Goal: Communication & Community: Answer question/provide support

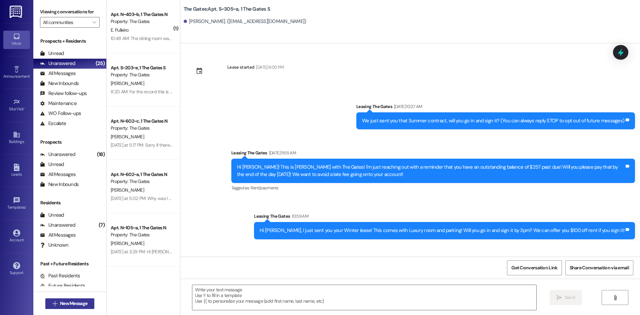
click at [73, 302] on span "New Message" at bounding box center [73, 303] width 27 height 7
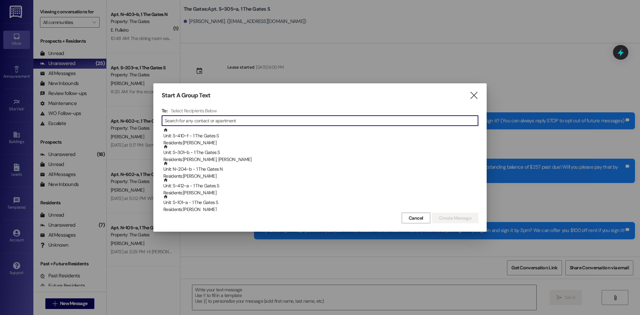
drag, startPoint x: 472, startPoint y: 95, endPoint x: 412, endPoint y: 10, distance: 103.8
click at [472, 95] on icon "" at bounding box center [473, 95] width 9 height 7
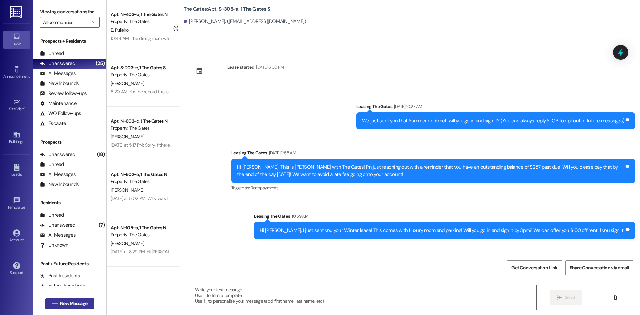
click at [72, 302] on span "New Message" at bounding box center [73, 303] width 27 height 7
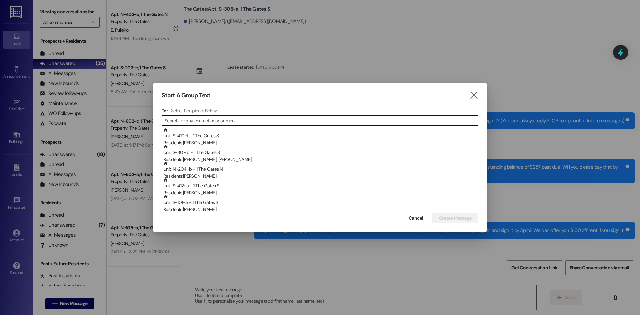
click at [187, 120] on input at bounding box center [321, 120] width 313 height 9
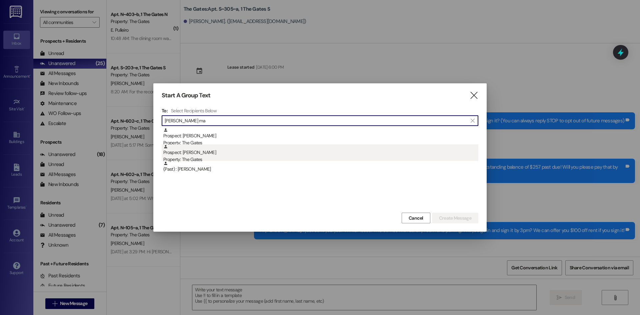
type input "[PERSON_NAME] ma"
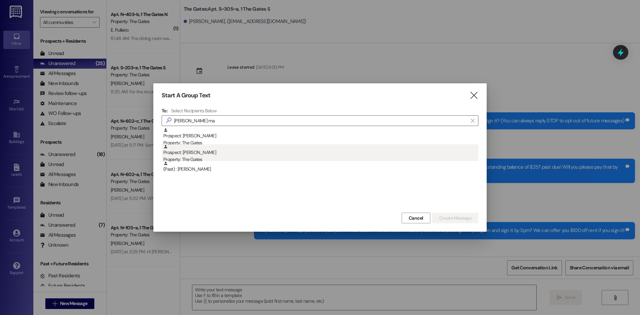
click at [195, 154] on div "Prospect: [PERSON_NAME] Property: The Gates" at bounding box center [320, 153] width 315 height 19
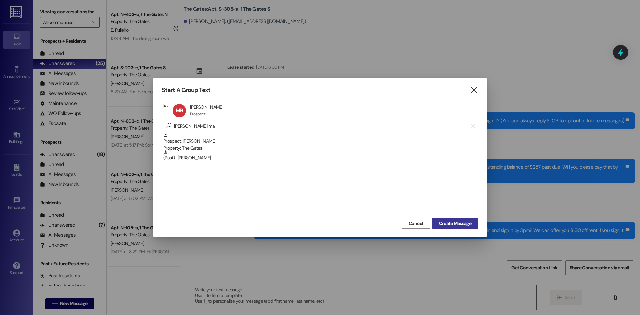
click at [439, 224] on span "Create Message" at bounding box center [455, 223] width 32 height 7
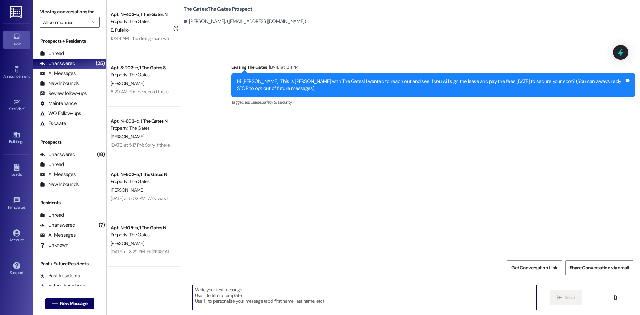
click at [246, 289] on textarea at bounding box center [364, 297] width 344 height 25
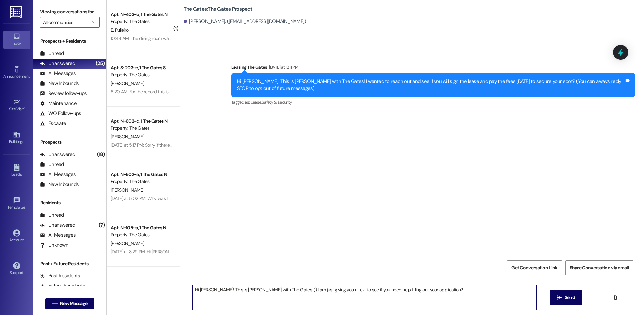
drag, startPoint x: 421, startPoint y: 293, endPoint x: 186, endPoint y: 290, distance: 235.4
click at [189, 290] on div "Hi [PERSON_NAME]! This is [PERSON_NAME] with The Gates :)) I am just giving you…" at bounding box center [361, 298] width 345 height 26
type textarea "Hi [PERSON_NAME]! This is [PERSON_NAME] with The Gates :)) I am just giving you…"
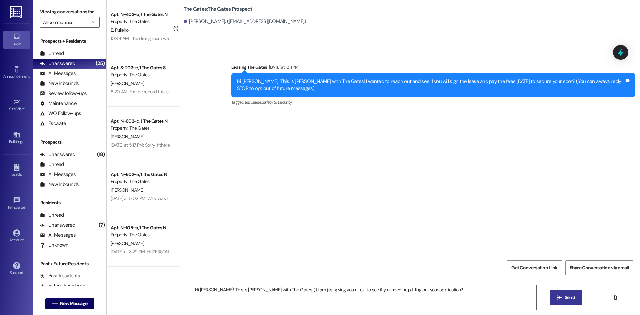
click at [568, 295] on span "Send" at bounding box center [570, 297] width 10 height 7
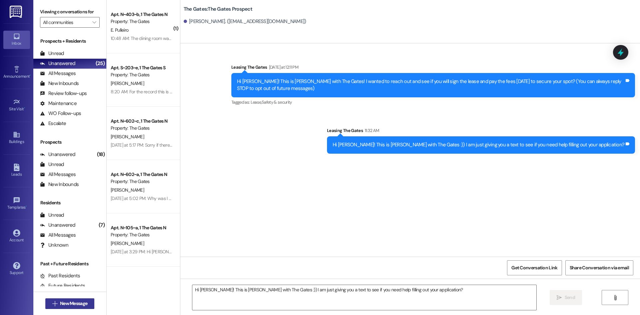
click at [71, 304] on span "New Message" at bounding box center [73, 303] width 27 height 7
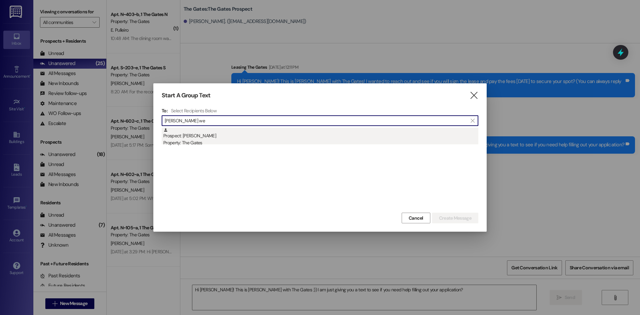
type input "[PERSON_NAME] we"
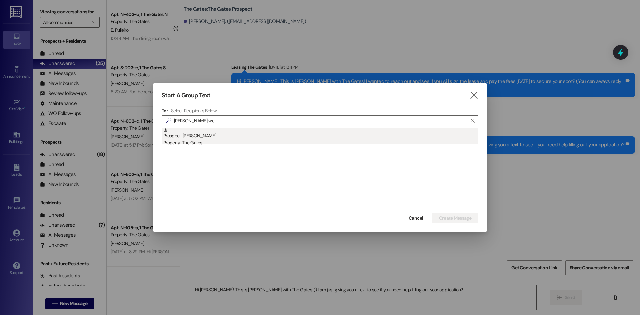
click at [211, 137] on div "Prospect: [PERSON_NAME] Property: The Gates" at bounding box center [320, 137] width 315 height 19
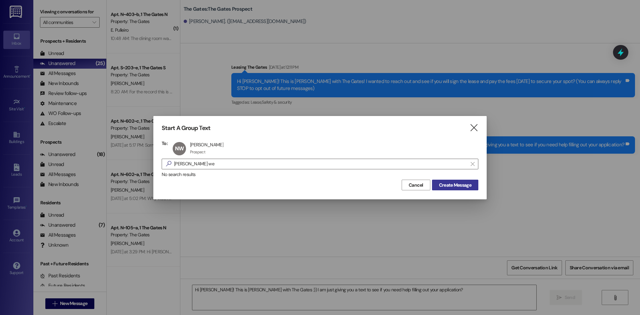
click at [444, 183] on span "Create Message" at bounding box center [455, 185] width 32 height 7
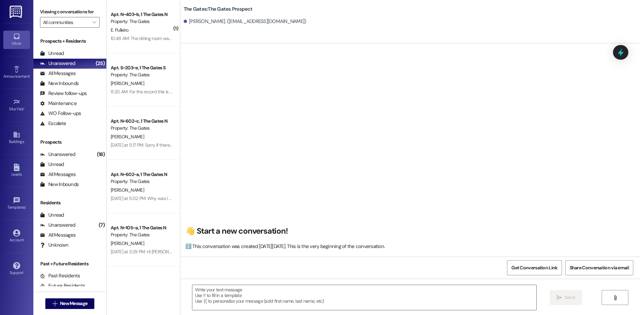
scroll to position [0, 0]
click at [55, 302] on span " New Message" at bounding box center [70, 303] width 38 height 7
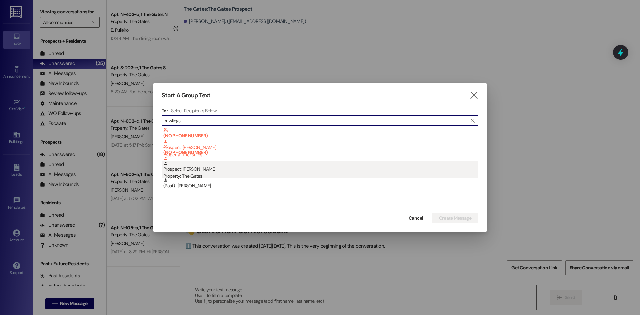
type input "rawlings"
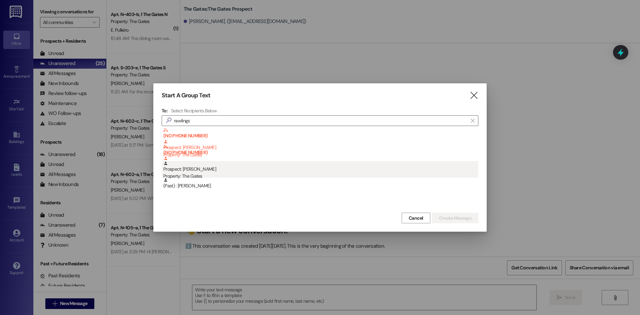
click at [229, 168] on div "Prospect: [PERSON_NAME] Property: The Gates" at bounding box center [320, 170] width 315 height 19
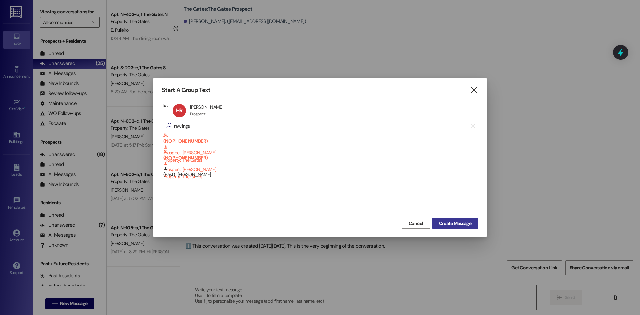
click at [454, 220] on span "Create Message" at bounding box center [455, 223] width 32 height 7
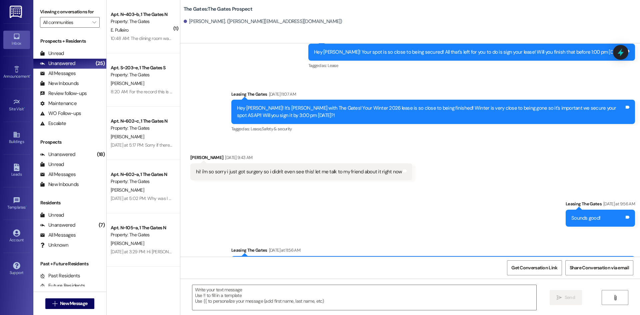
scroll to position [1054, 0]
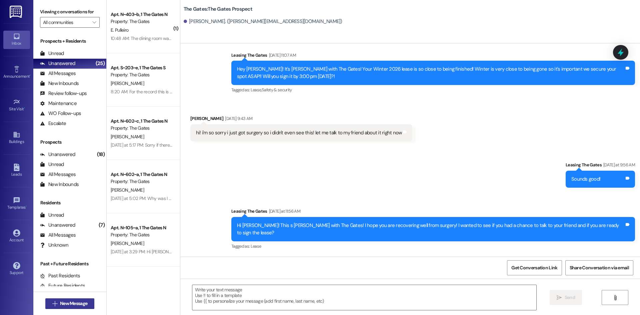
click at [66, 301] on span "New Message" at bounding box center [73, 303] width 27 height 7
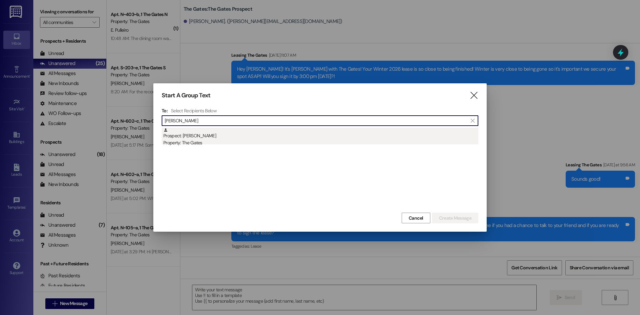
type input "[PERSON_NAME]"
click at [235, 136] on div "Prospect: [PERSON_NAME] Property: The Gates" at bounding box center [320, 137] width 315 height 19
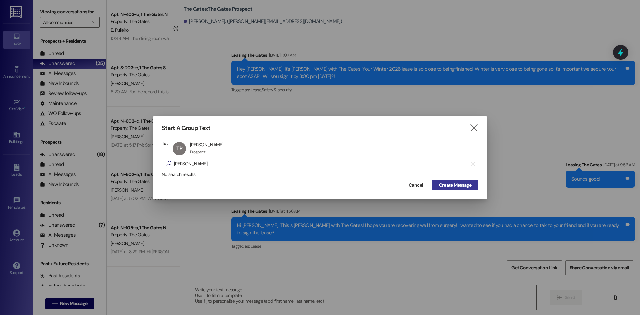
click at [461, 186] on span "Create Message" at bounding box center [455, 185] width 32 height 7
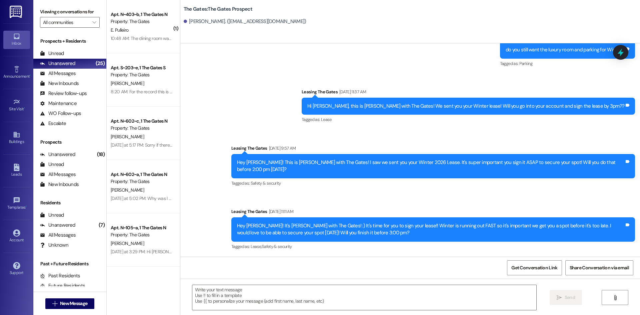
scroll to position [469, 0]
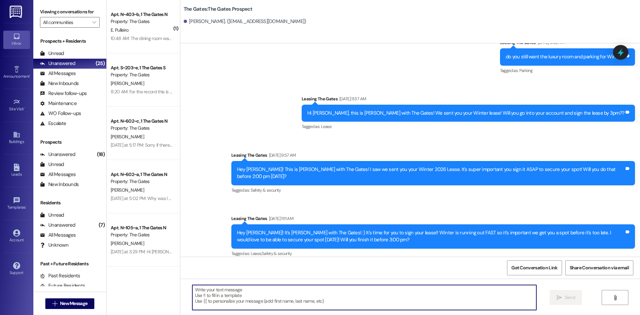
click at [316, 293] on textarea at bounding box center [364, 297] width 344 height 25
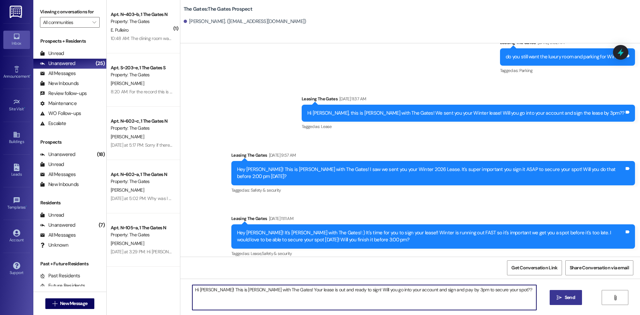
drag, startPoint x: 478, startPoint y: 286, endPoint x: 178, endPoint y: 288, distance: 300.0
click at [180, 288] on div "Hi [PERSON_NAME]! This is [PERSON_NAME] with The Gates! Your lease is out and r…" at bounding box center [410, 304] width 460 height 50
type textarea "Hi [PERSON_NAME]! This is [PERSON_NAME] with The Gates! Your lease is out and r…"
click at [557, 297] on icon "" at bounding box center [559, 297] width 5 height 5
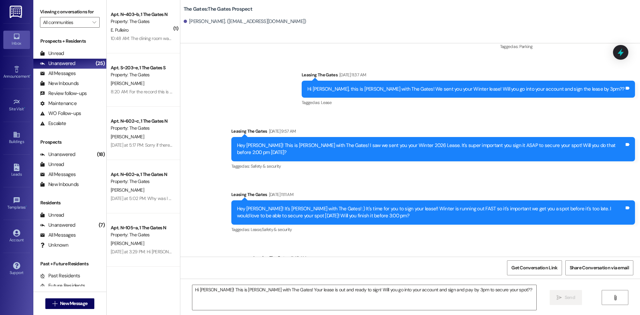
scroll to position [516, 0]
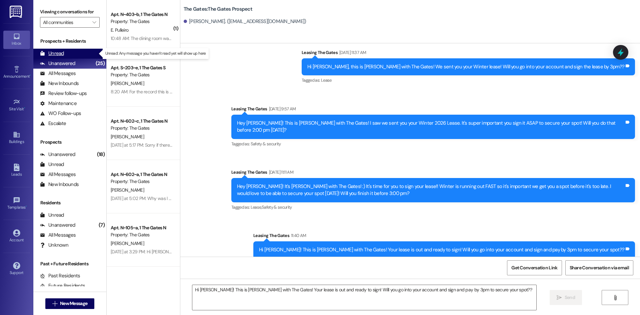
click at [76, 51] on div "Unread (0)" at bounding box center [69, 54] width 73 height 10
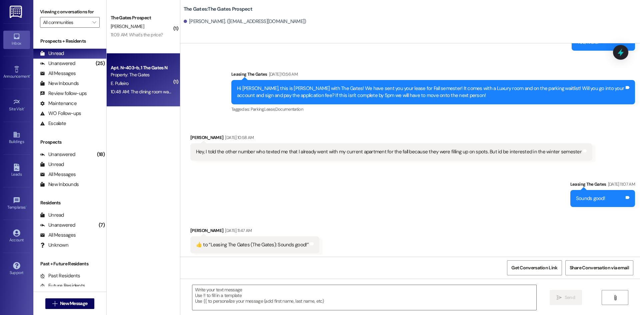
scroll to position [237, 0]
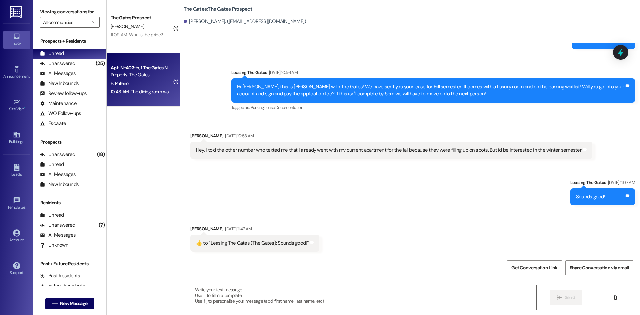
click at [125, 88] on div "10:48 AM: The dining room was not even part of my white glove from what I remem…" at bounding box center [141, 92] width 63 height 8
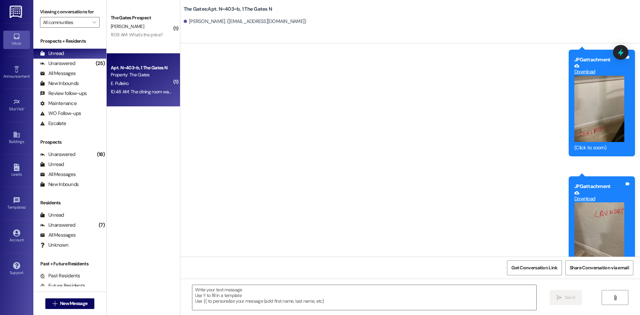
scroll to position [16462, 0]
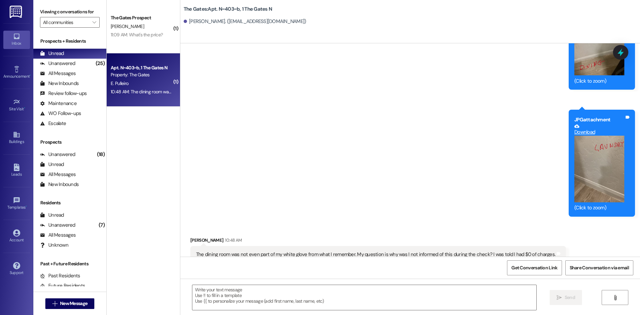
click at [594, 136] on button "Zoom image" at bounding box center [599, 169] width 50 height 67
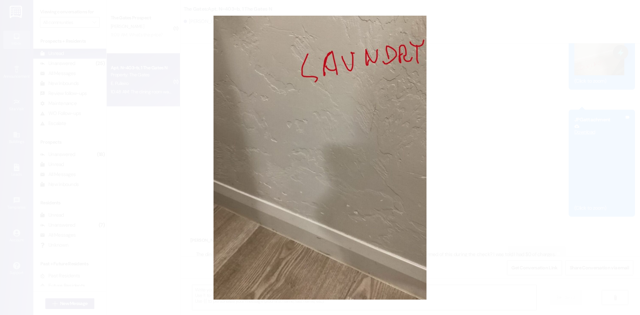
click at [506, 123] on button "Unzoom image" at bounding box center [320, 157] width 640 height 315
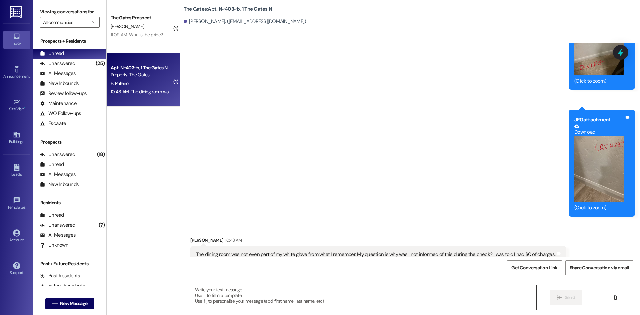
click at [335, 294] on textarea at bounding box center [364, 297] width 344 height 25
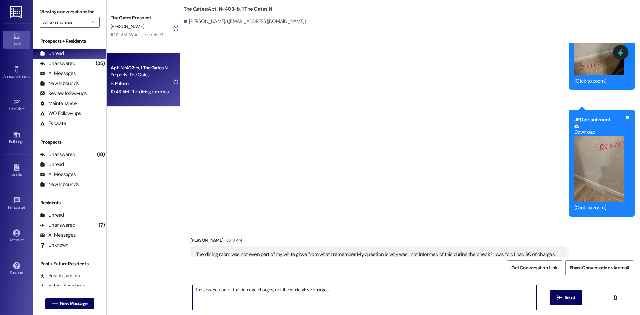
type textarea "These were part of the damage charges, not the white glove charges"
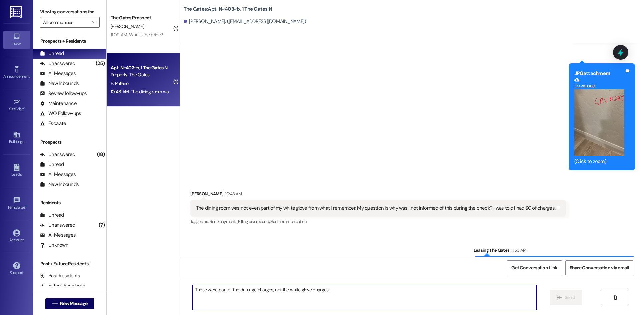
scroll to position [16509, 0]
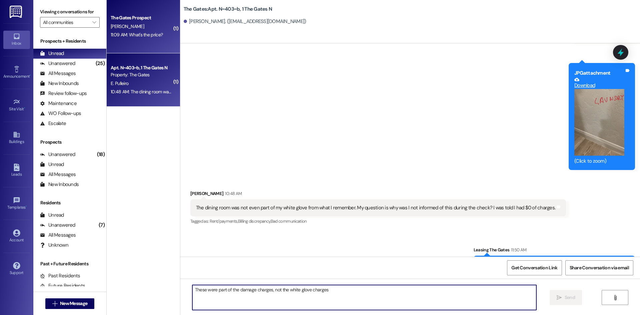
click at [144, 50] on div "The Gates Prospect [PERSON_NAME] 11:09 AM: What's the price? 11:09 AM: What's t…" at bounding box center [143, 26] width 73 height 53
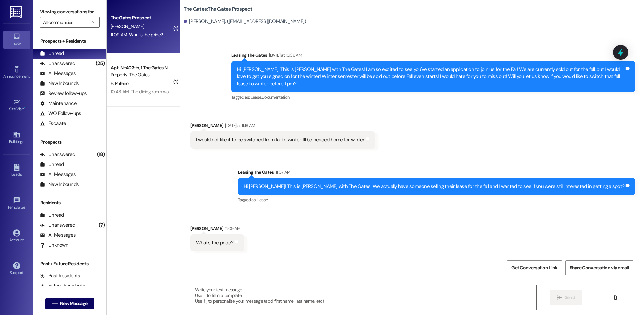
scroll to position [159, 0]
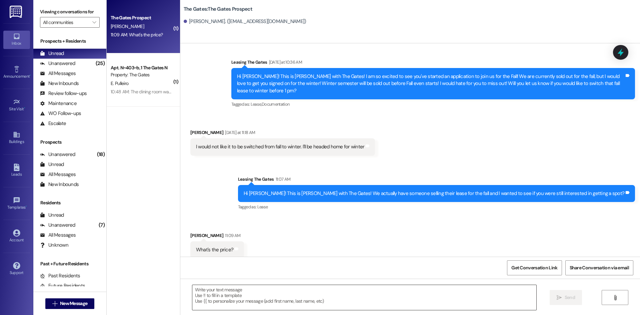
click at [243, 301] on textarea at bounding box center [364, 297] width 344 height 25
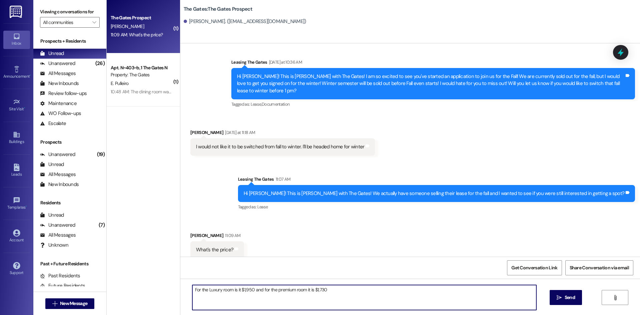
type textarea "For the Luxury room is it $1,950 and for the premium room it is $1,730"
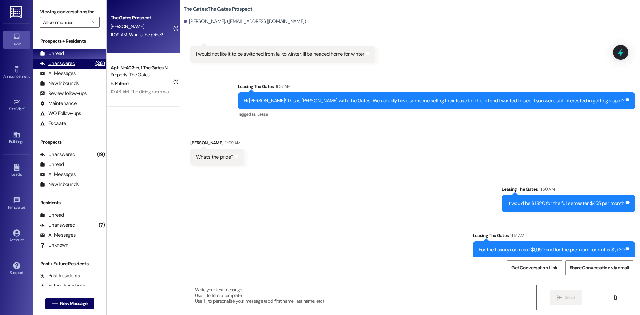
click at [61, 61] on div "Unanswered" at bounding box center [57, 63] width 35 height 7
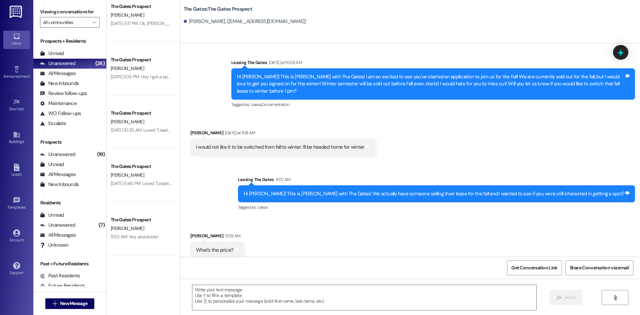
scroll to position [852, 0]
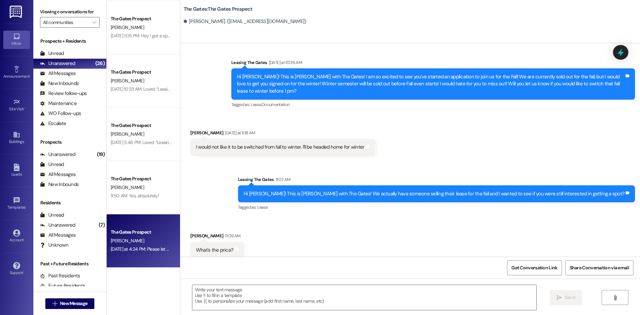
click at [139, 252] on div "[DATE] at 4:24 PM: Please let me know if I missed something! [DATE] at 4:24 PM:…" at bounding box center [169, 249] width 116 height 6
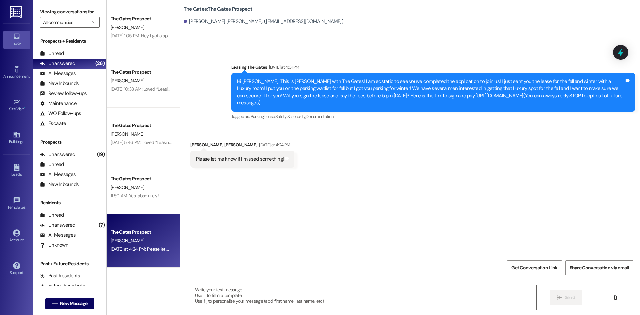
scroll to position [0, 0]
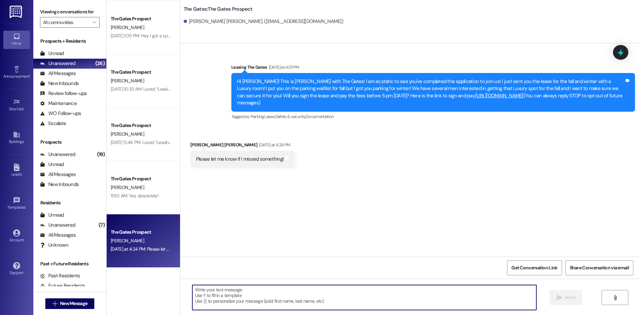
click at [238, 304] on textarea at bounding box center [364, 297] width 344 height 25
type textarea "E"
type textarea "Will do!"
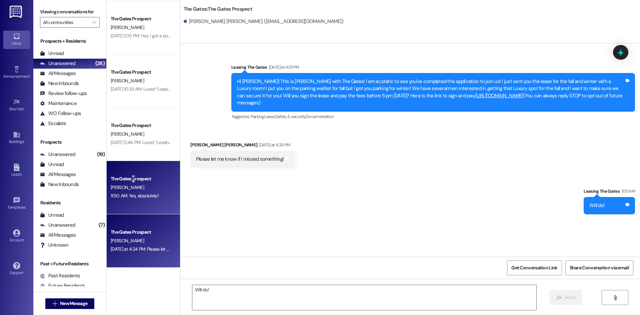
click at [129, 176] on div "The Gates Prospect" at bounding box center [142, 178] width 62 height 7
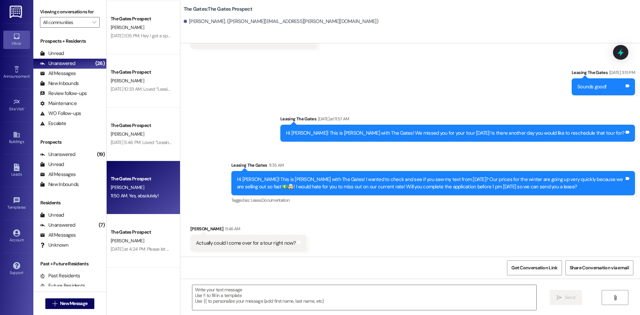
scroll to position [234, 0]
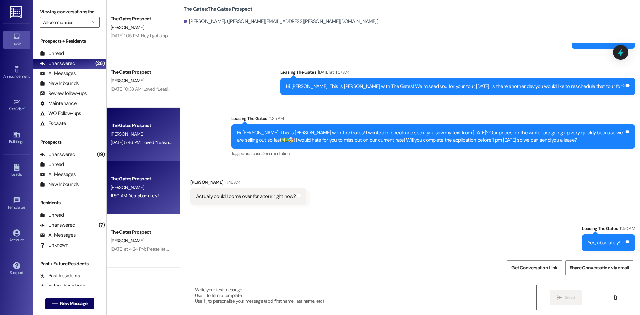
click at [145, 134] on div "[PERSON_NAME]" at bounding box center [141, 134] width 63 height 8
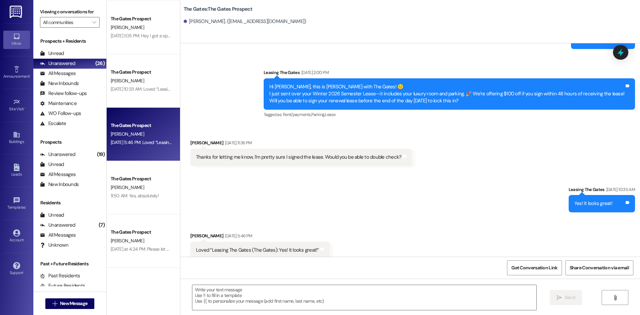
scroll to position [322, 0]
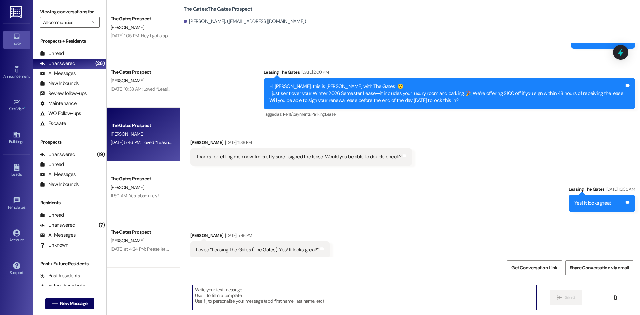
click at [237, 292] on textarea at bounding box center [364, 297] width 344 height 25
type textarea ":))"
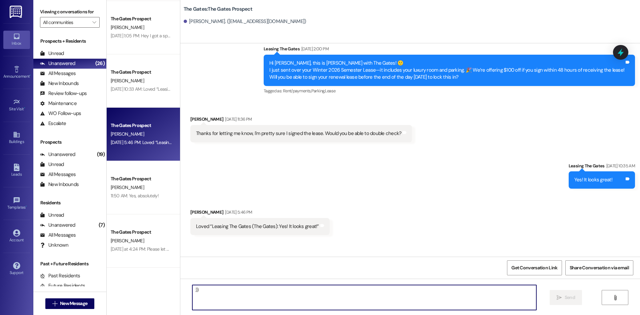
scroll to position [368, 0]
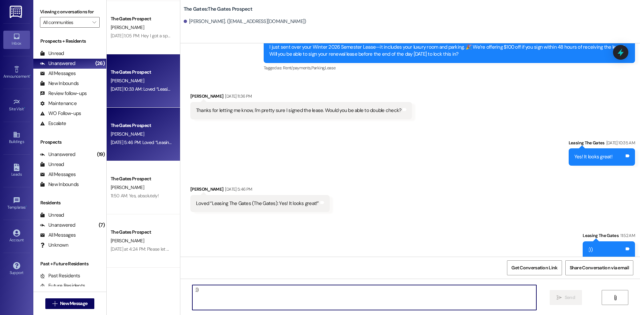
click at [131, 96] on div "The Gates Prospect [PERSON_NAME] [DATE] 10:33 AM: Loved “Leasing The Gates (The…" at bounding box center [143, 80] width 73 height 53
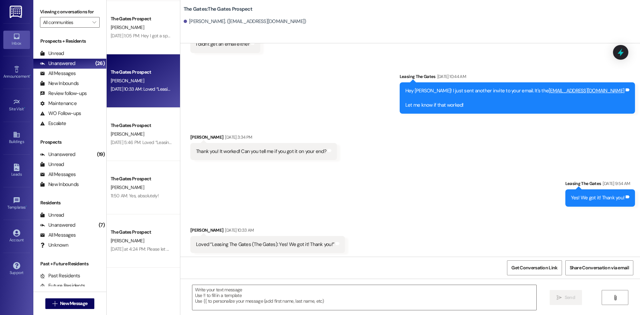
scroll to position [573, 0]
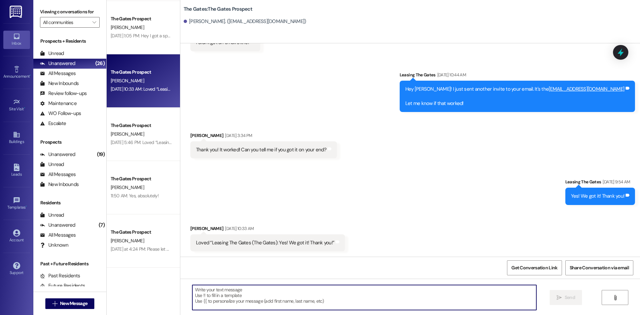
click at [229, 290] on textarea at bounding box center [364, 297] width 344 height 25
type textarea ":))"
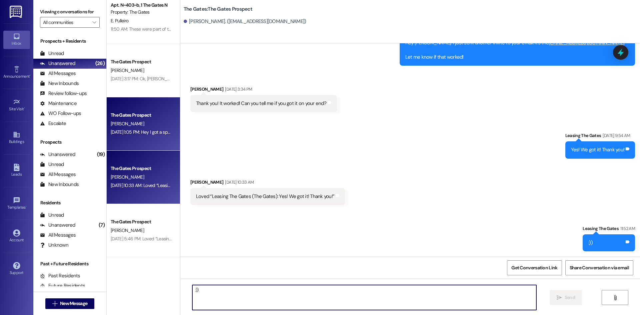
scroll to position [752, 0]
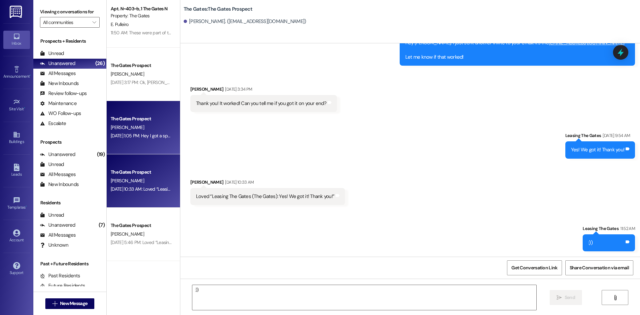
click at [135, 119] on div "The Gates Prospect" at bounding box center [142, 118] width 62 height 7
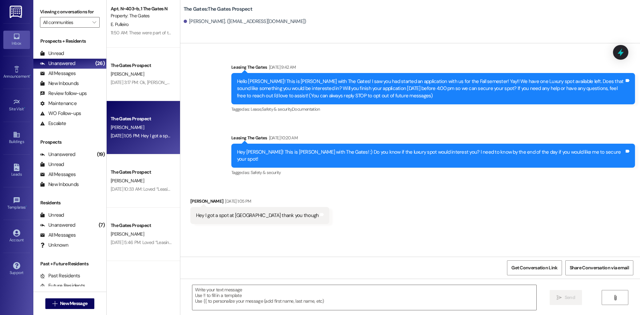
scroll to position [0, 0]
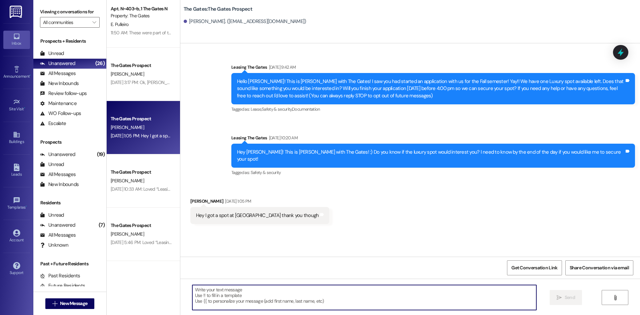
click at [252, 297] on textarea at bounding box center [364, 297] width 344 height 25
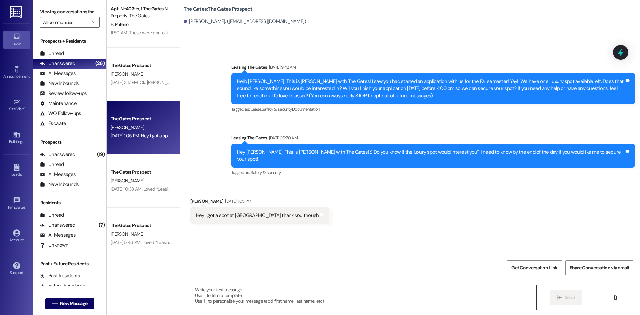
click at [244, 305] on textarea at bounding box center [364, 297] width 344 height 25
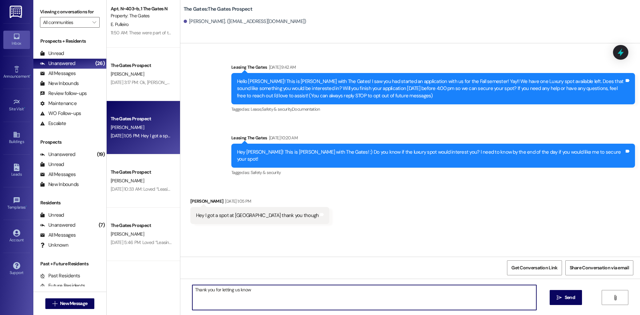
type textarea "Thank you for letting us know!"
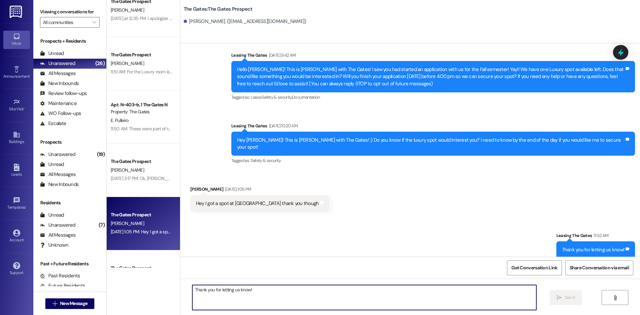
scroll to position [652, 0]
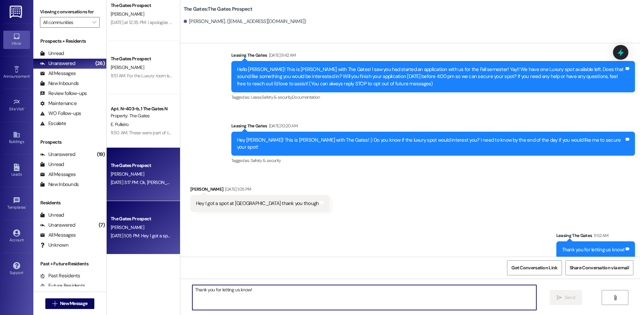
click at [129, 174] on div "[PERSON_NAME]" at bounding box center [141, 174] width 63 height 8
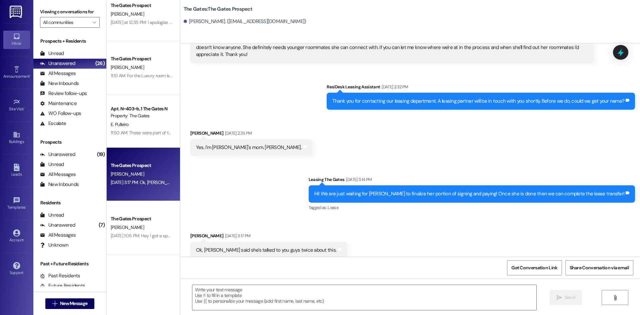
scroll to position [49, 0]
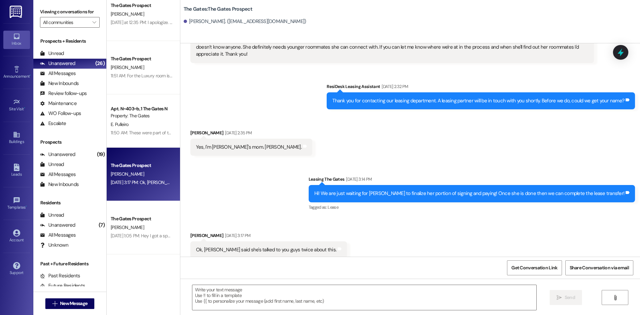
drag, startPoint x: 219, startPoint y: 229, endPoint x: 184, endPoint y: 225, distance: 35.3
click at [185, 227] on div "Received via SMS [PERSON_NAME] [DATE] 3:17 PM Ok, [PERSON_NAME] said she's talk…" at bounding box center [268, 245] width 167 height 36
drag, startPoint x: 193, startPoint y: 226, endPoint x: 197, endPoint y: 225, distance: 3.5
copy div "[PERSON_NAME]"
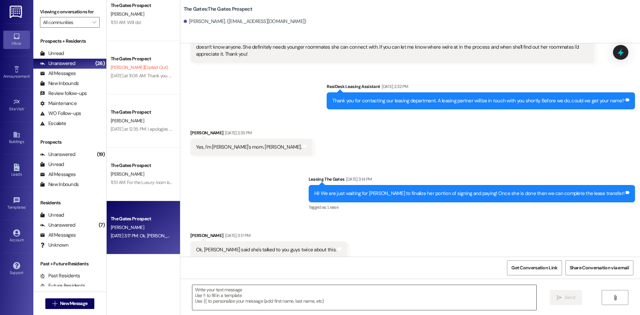
click at [238, 294] on textarea at bounding box center [364, 297] width 344 height 25
drag, startPoint x: 218, startPoint y: 229, endPoint x: 187, endPoint y: 226, distance: 31.5
click at [190, 232] on div "[PERSON_NAME] [DATE] 3:17 PM" at bounding box center [268, 236] width 157 height 9
click at [211, 232] on div "[PERSON_NAME] [DATE] 3:17 PM" at bounding box center [268, 236] width 157 height 9
drag, startPoint x: 218, startPoint y: 229, endPoint x: 186, endPoint y: 226, distance: 32.4
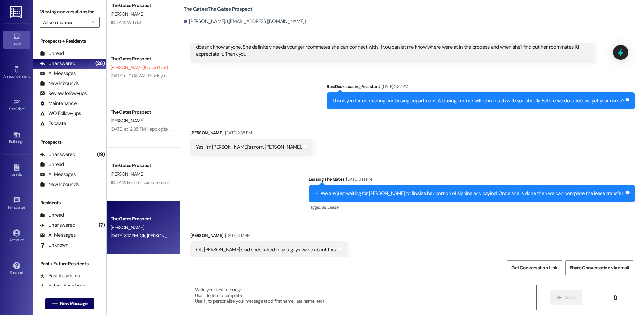
click at [190, 232] on div "[PERSON_NAME] [DATE] 3:17 PM" at bounding box center [268, 236] width 157 height 9
copy div "[PERSON_NAME]"
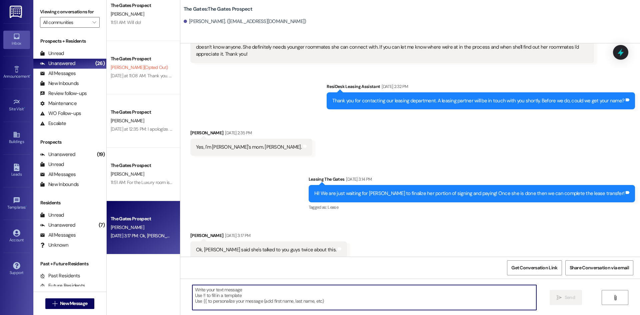
click at [253, 298] on textarea at bounding box center [364, 297] width 344 height 25
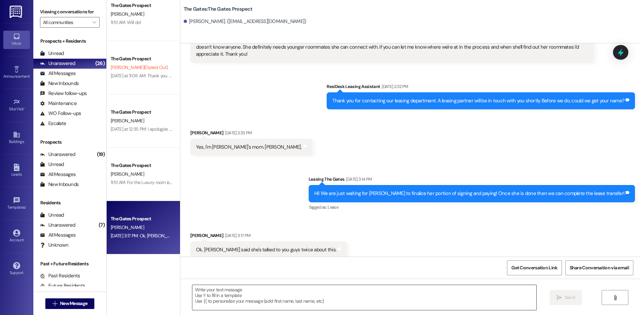
click at [246, 296] on textarea at bounding box center [364, 297] width 344 height 25
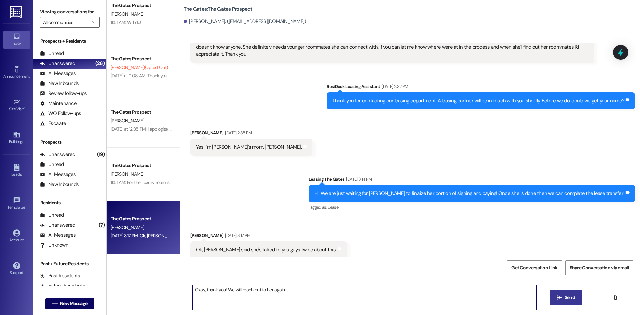
type textarea "Okay, thank you! We will reach out to her again"
click at [571, 298] on span "Send" at bounding box center [570, 297] width 10 height 7
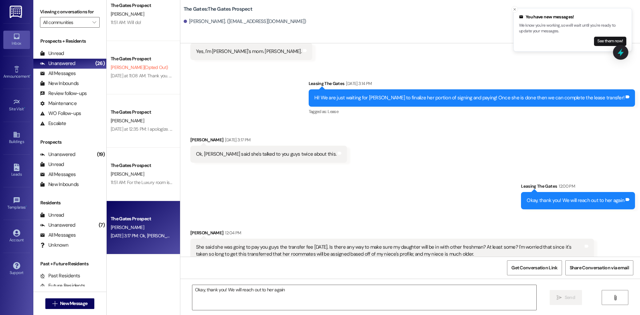
scroll to position [149, 0]
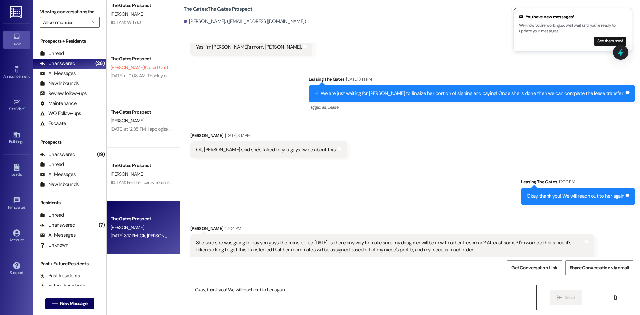
click at [344, 297] on textarea "Okay, thank you! We will reach out to her again" at bounding box center [364, 297] width 344 height 25
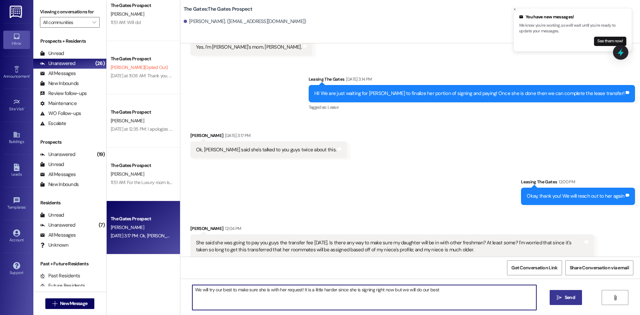
type textarea "We will try our best to make sure she is with her request! It is a little harde…"
click at [570, 299] on span "Send" at bounding box center [570, 297] width 10 height 7
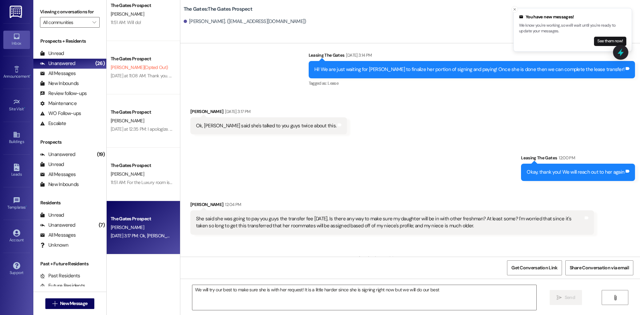
scroll to position [195, 0]
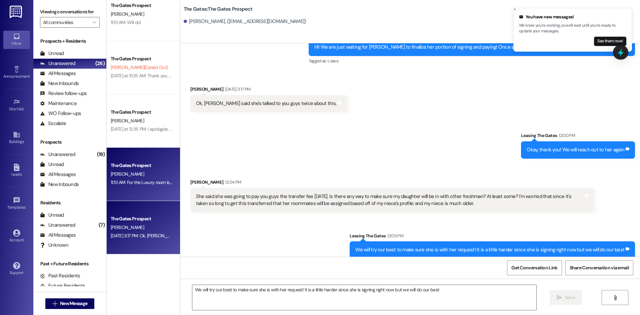
click at [138, 183] on div "11:51 AM: For the Luxury room is it $1,950 and for the premium room it is $1,73…" at bounding box center [185, 182] width 149 height 6
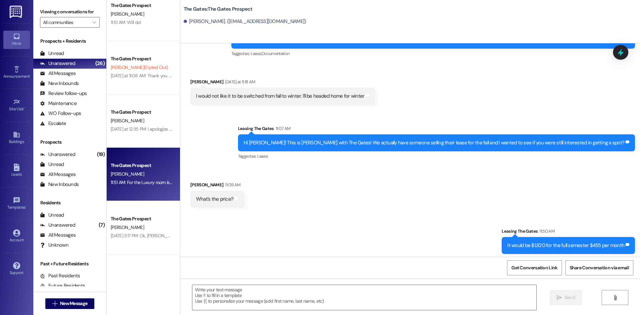
scroll to position [262, 0]
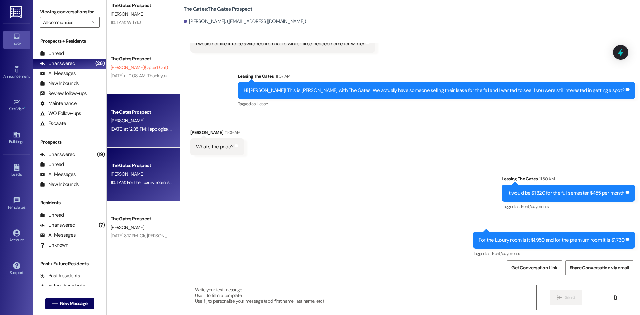
click at [126, 137] on div "The Gates Prospect [PERSON_NAME] [DATE] at 12:35 PM: I apologize. I am at work …" at bounding box center [143, 120] width 73 height 53
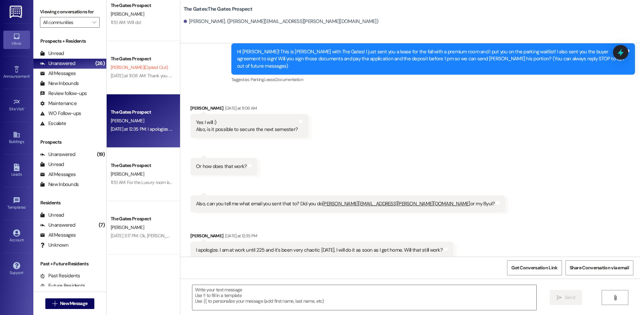
scroll to position [30, 0]
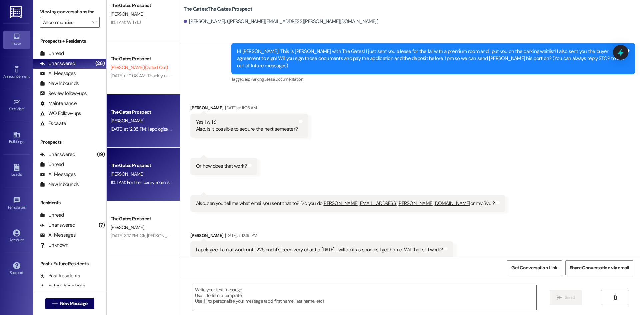
click at [147, 170] on div "[PERSON_NAME]" at bounding box center [141, 174] width 63 height 8
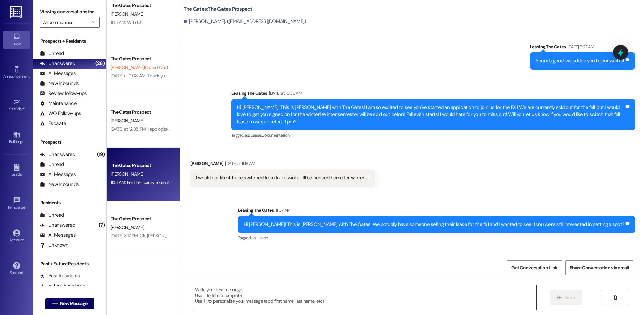
scroll to position [158, 0]
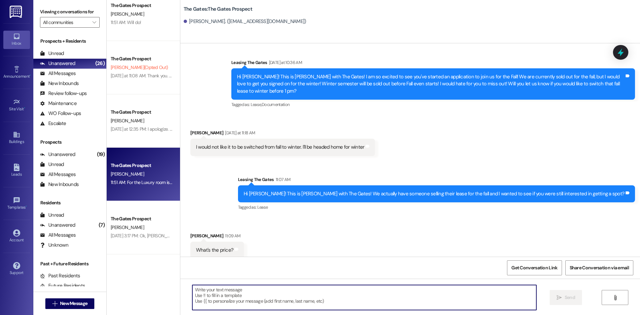
click at [237, 301] on textarea at bounding box center [364, 297] width 344 height 25
type textarea "Sorry those last prices are for the Winter semester!"
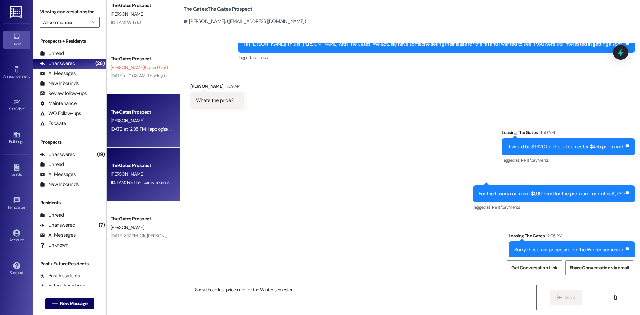
click at [120, 132] on div "[DATE] at 12:35 PM: I apologize. I am at work until 225 and it's been very chao…" at bounding box center [141, 129] width 63 height 8
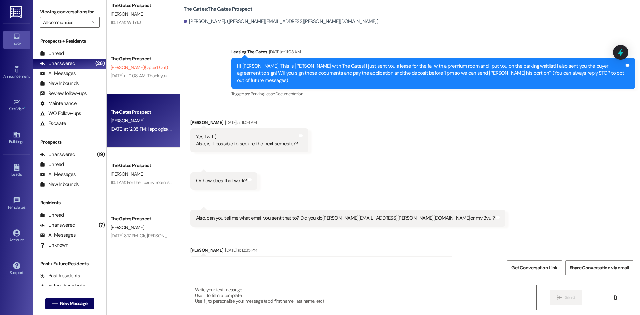
scroll to position [30, 0]
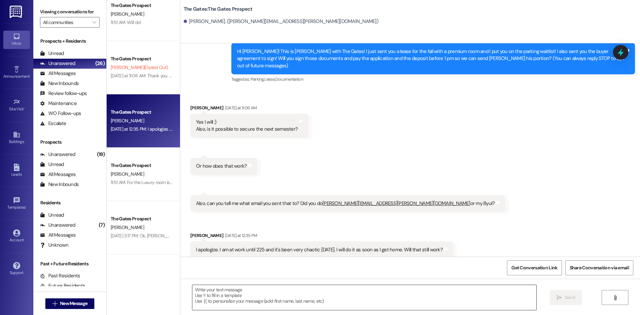
click at [215, 299] on textarea at bounding box center [364, 297] width 344 height 25
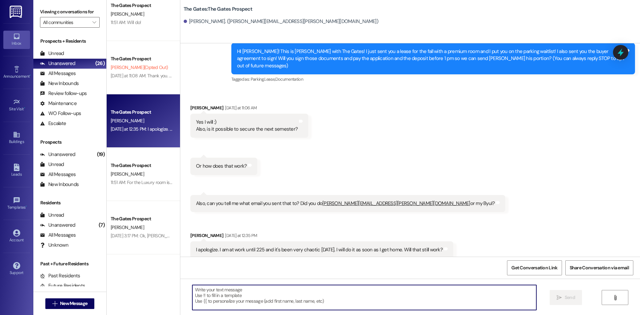
type textarea "A"
type textarea "You are wanting a lease for the Winter semester also?"
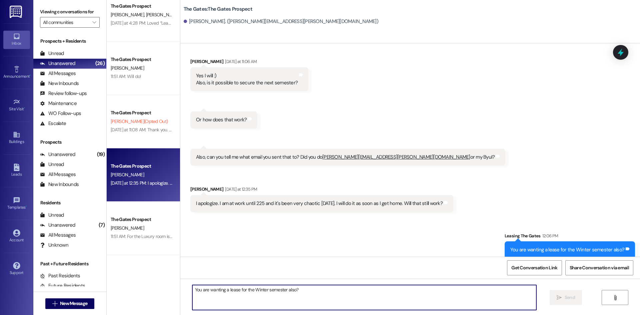
scroll to position [519, 0]
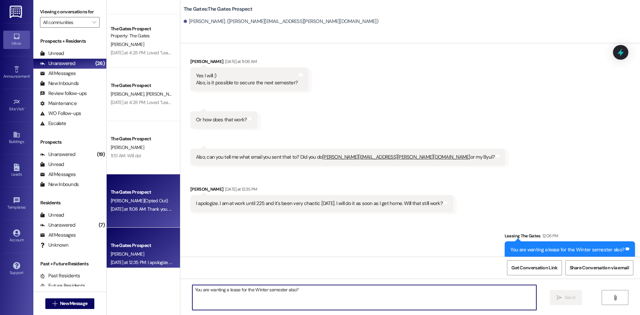
click at [126, 187] on div "The Gates Prospect [PERSON_NAME] (Opted Out) [DATE] at 11:08 AM: Thank you. You…" at bounding box center [143, 200] width 73 height 53
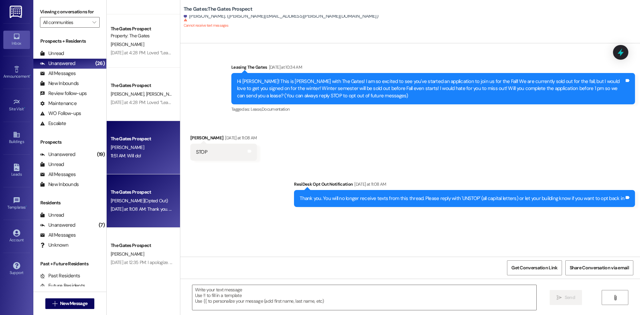
click at [120, 149] on span "[PERSON_NAME]" at bounding box center [127, 147] width 33 height 6
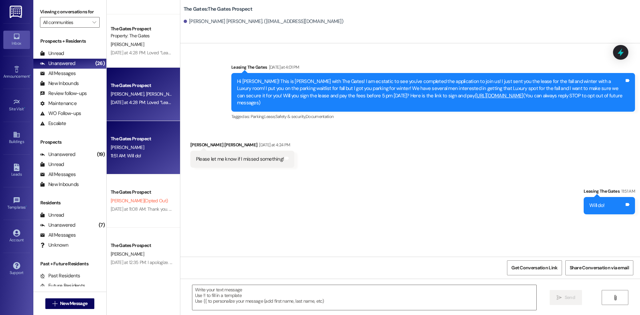
click at [181, 92] on span "[PERSON_NAME] (Opted Out)" at bounding box center [209, 94] width 57 height 6
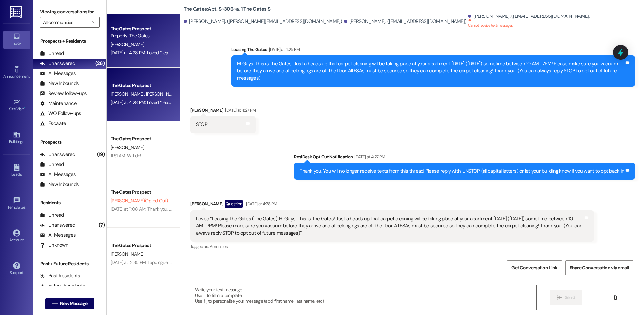
scroll to position [133, 0]
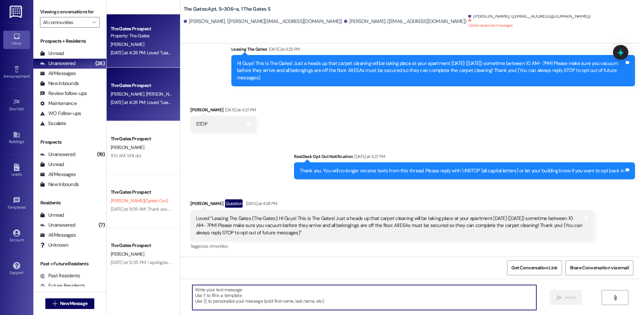
click at [364, 302] on textarea at bounding box center [364, 297] width 344 height 25
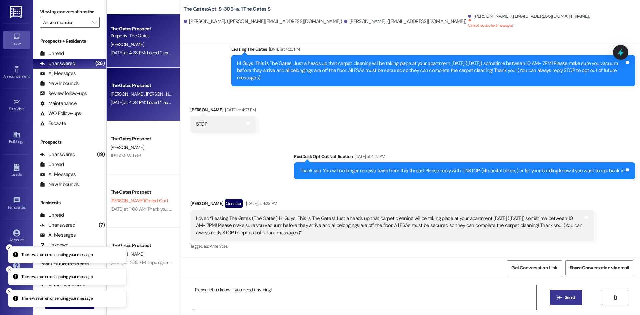
click at [566, 302] on button " Send" at bounding box center [566, 297] width 32 height 15
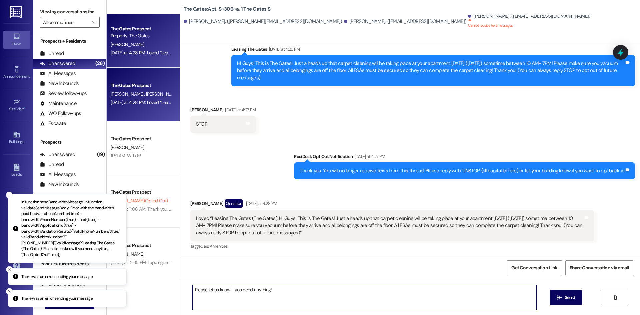
drag, startPoint x: 265, startPoint y: 294, endPoint x: 181, endPoint y: 296, distance: 84.0
click at [181, 296] on div "Please let us know if you need anything!  Send " at bounding box center [410, 304] width 460 height 50
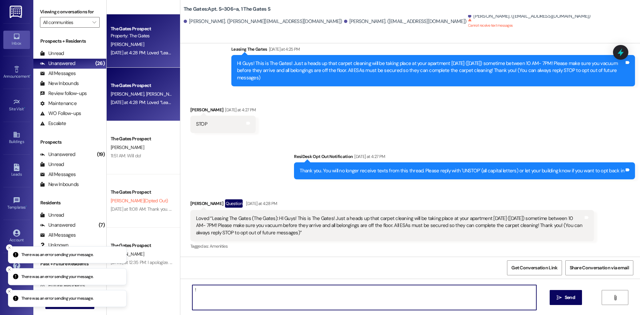
type textarea "!"
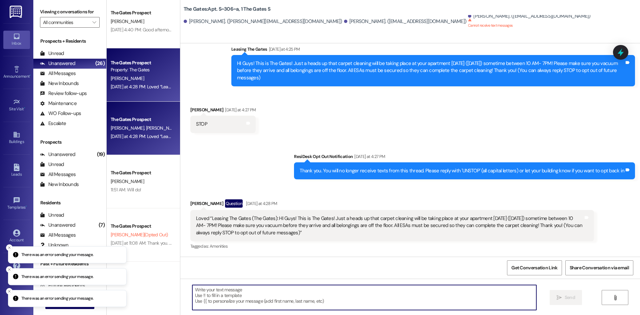
scroll to position [386, 0]
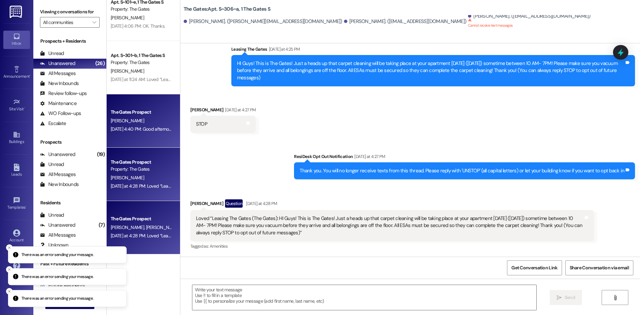
click at [145, 121] on div "[PERSON_NAME]" at bounding box center [141, 121] width 63 height 8
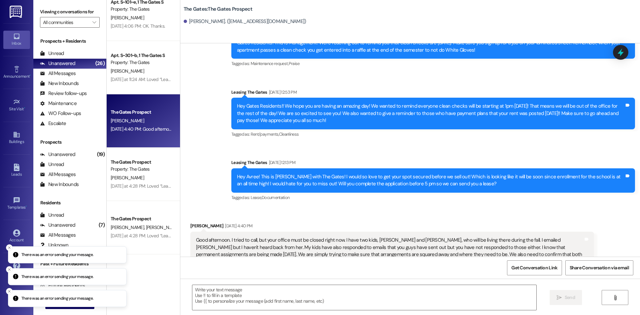
scroll to position [2277, 0]
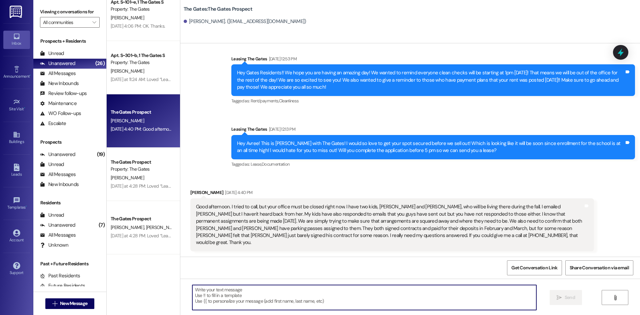
click at [297, 294] on textarea at bounding box center [364, 297] width 344 height 25
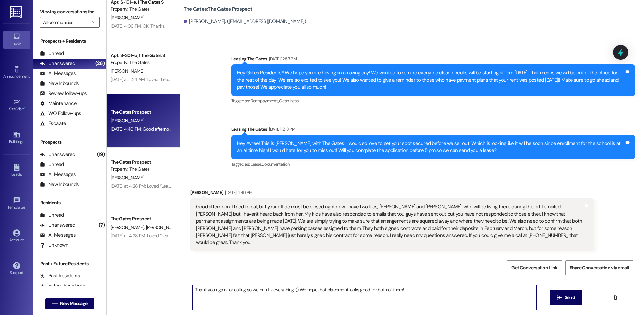
type textarea "Thank you again for calling so we can fix everything :)) We hope that placement…"
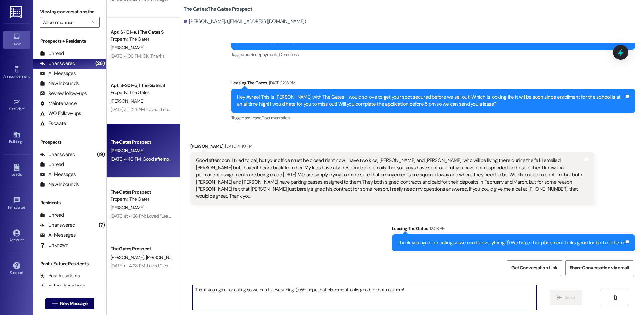
scroll to position [319, 0]
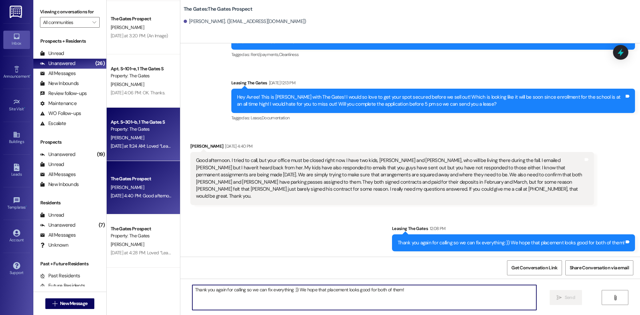
click at [142, 133] on div "Apt. S~301~b, 1 The Gates S Property: The Gates" at bounding box center [141, 126] width 63 height 16
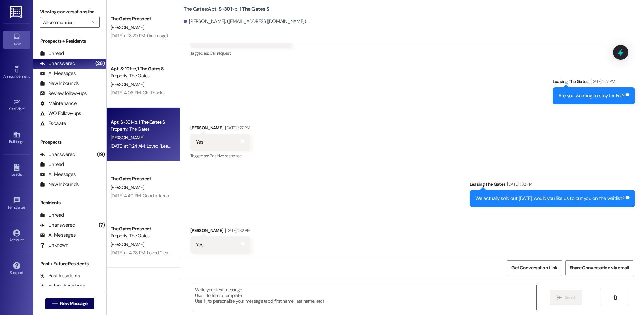
scroll to position [12395, 0]
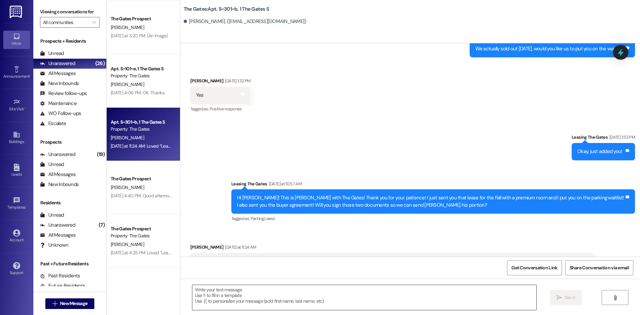
click at [298, 294] on textarea at bounding box center [364, 297] width 344 height 25
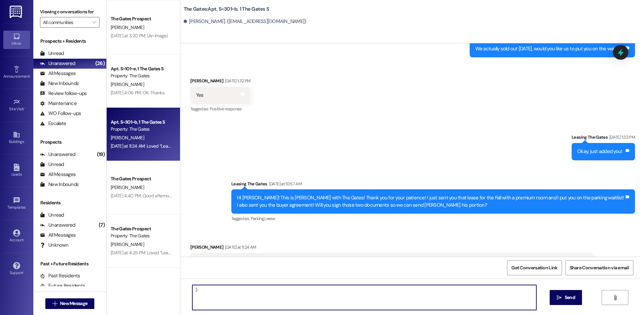
type textarea ":"
type textarea "Please let us know if you have any questions!"
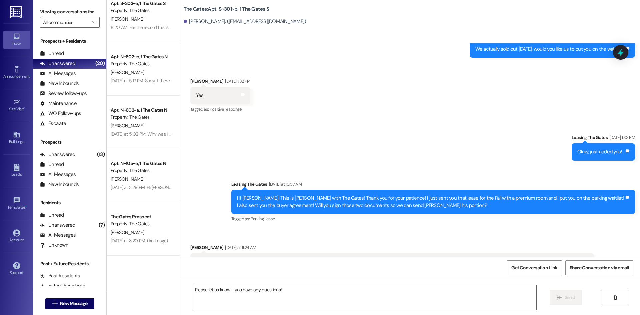
scroll to position [52, 0]
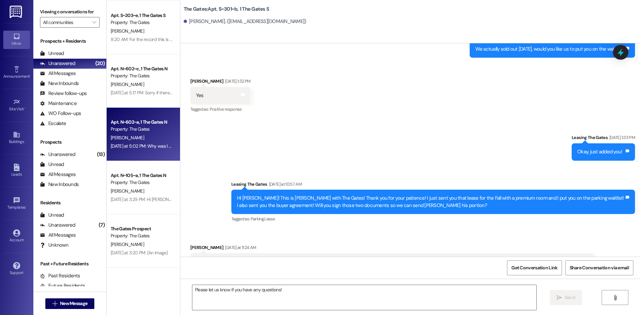
click at [135, 153] on div "Apt. N~602~a, 1 The Gates N Property: The Gates [PERSON_NAME] [DATE] at 5:02 PM…" at bounding box center [143, 134] width 73 height 53
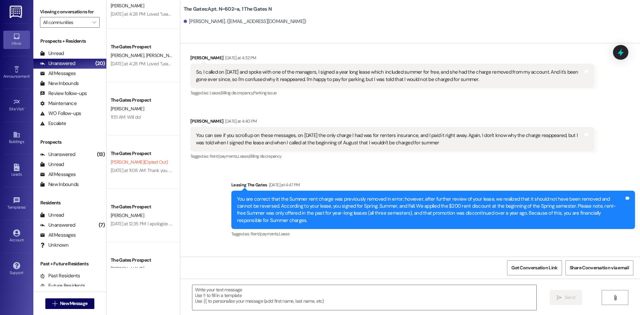
scroll to position [619, 0]
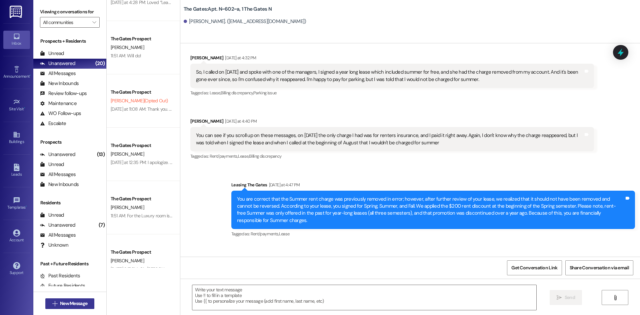
click at [82, 301] on span "New Message" at bounding box center [73, 303] width 27 height 7
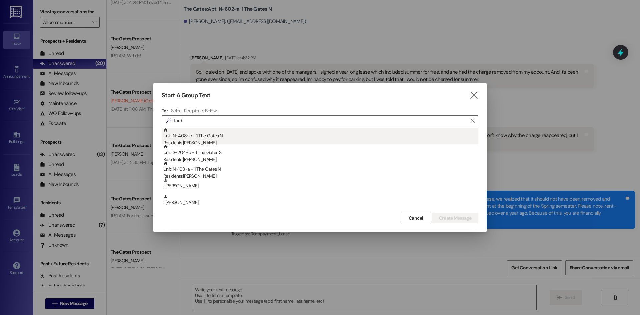
click at [220, 140] on div "Residents: [PERSON_NAME]" at bounding box center [320, 142] width 315 height 7
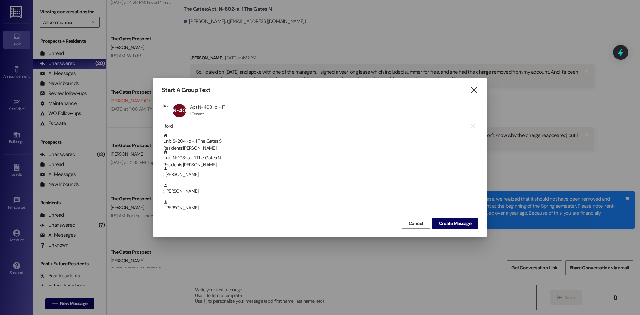
drag, startPoint x: 185, startPoint y: 126, endPoint x: 124, endPoint y: 133, distance: 61.4
click at [124, 133] on div "Start A Group Text  To: N~408~c Apt N~408~c - 1T Apt N~408~c - 1T 1 Tenant 1 T…" at bounding box center [320, 157] width 640 height 315
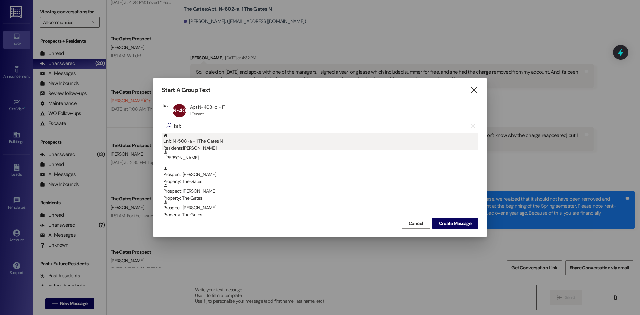
click at [207, 141] on div "Unit: N~508~a - 1 The Gates N Residents: [PERSON_NAME]" at bounding box center [320, 142] width 315 height 19
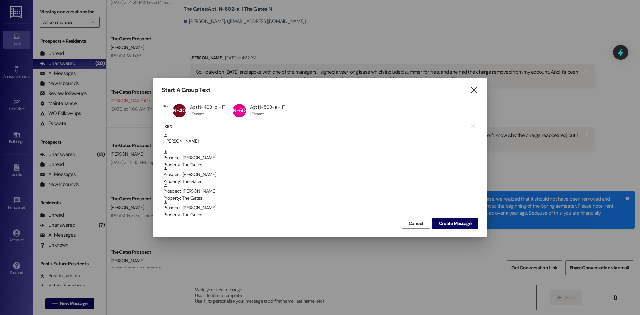
drag, startPoint x: 136, startPoint y: 129, endPoint x: 100, endPoint y: 129, distance: 36.3
click at [100, 129] on div "Start A Group Text  To: N~408~c Apt N~408~c - 1T Apt N~408~c - 1T 1 Tenant 1 T…" at bounding box center [320, 157] width 640 height 315
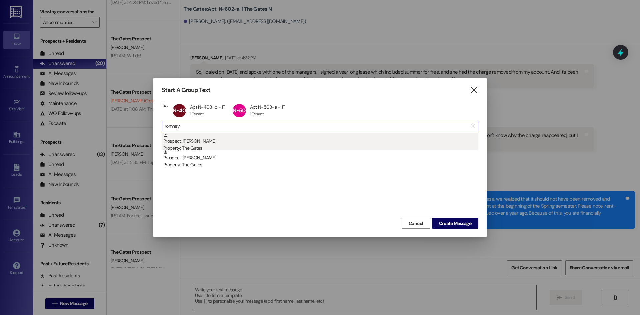
type input "romney"
click at [223, 141] on div "Prospect: [PERSON_NAME] Property: The Gates" at bounding box center [320, 142] width 315 height 19
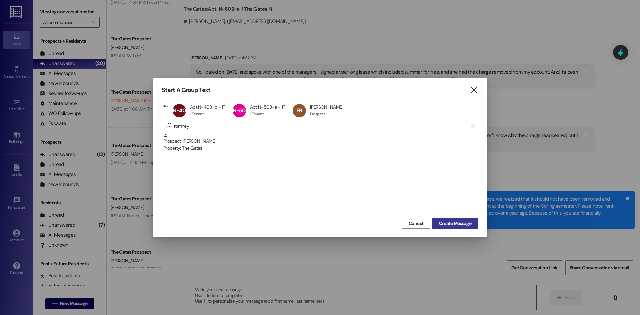
click at [462, 222] on span "Create Message" at bounding box center [455, 223] width 32 height 7
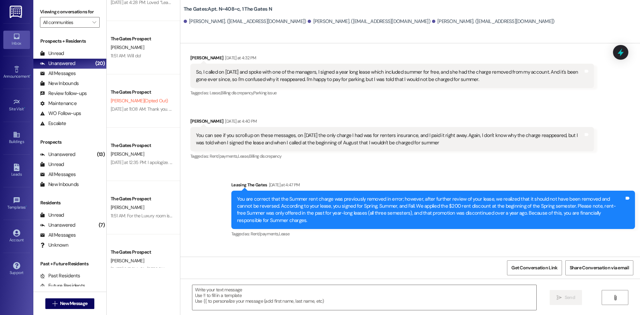
scroll to position [0, 0]
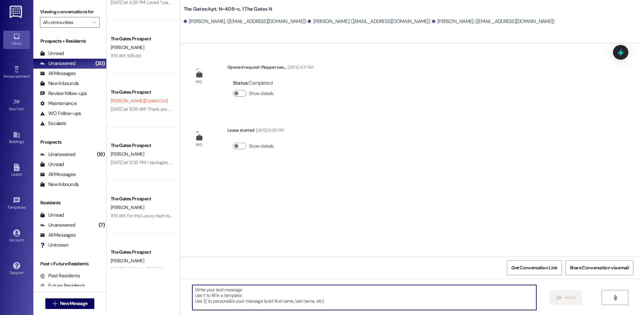
click at [267, 291] on textarea at bounding box center [364, 297] width 344 height 25
paste textarea "Hi apartment #301! We wanted to let you know that a new roommate, [GEOGRAPHIC_D…"
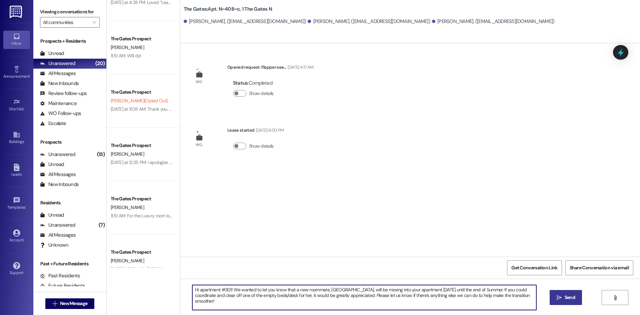
type textarea "Hi apartment #301! We wanted to let you know that a new roommate, [GEOGRAPHIC_D…"
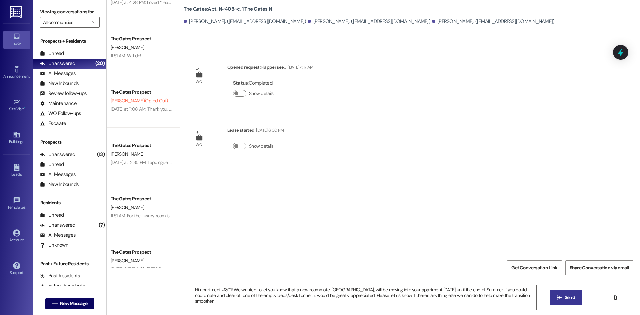
click at [557, 294] on span " Send" at bounding box center [565, 297] width 21 height 7
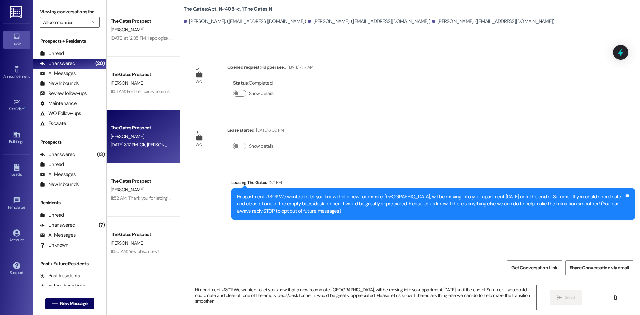
scroll to position [852, 0]
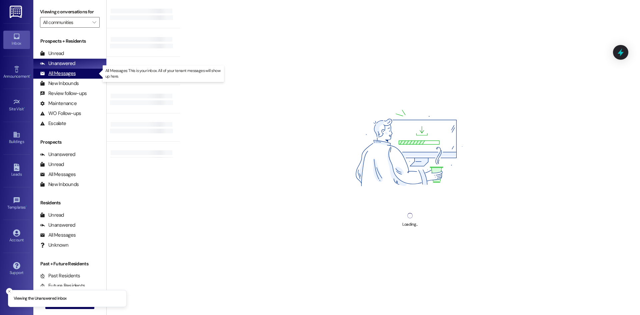
click at [62, 74] on div "All Messages" at bounding box center [58, 73] width 36 height 7
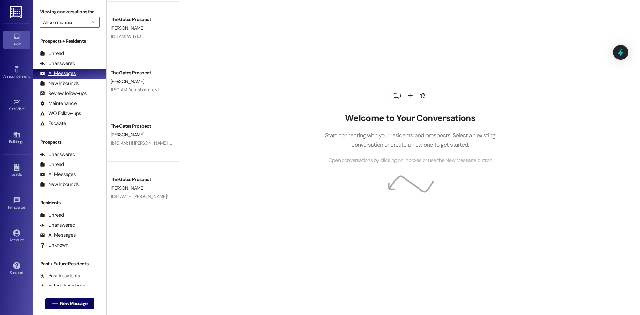
scroll to position [467, 0]
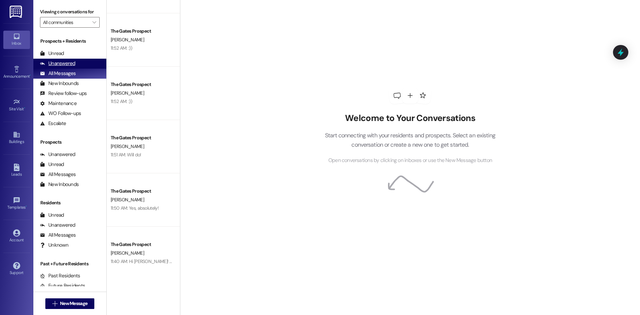
click at [77, 61] on div "Unanswered (0)" at bounding box center [69, 64] width 73 height 10
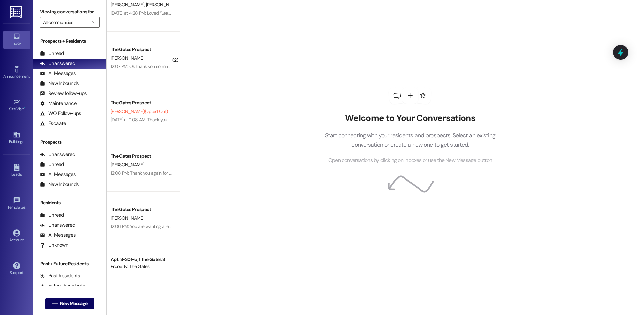
scroll to position [532, 0]
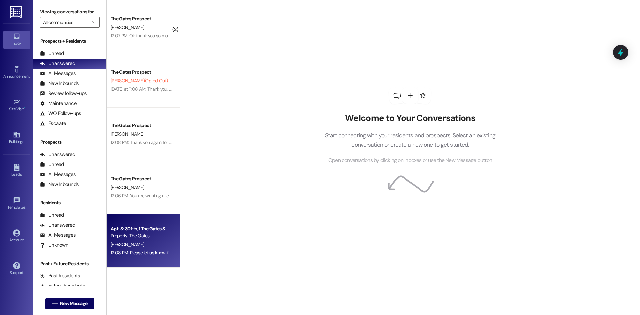
click at [136, 242] on div "[PERSON_NAME]" at bounding box center [141, 244] width 63 height 8
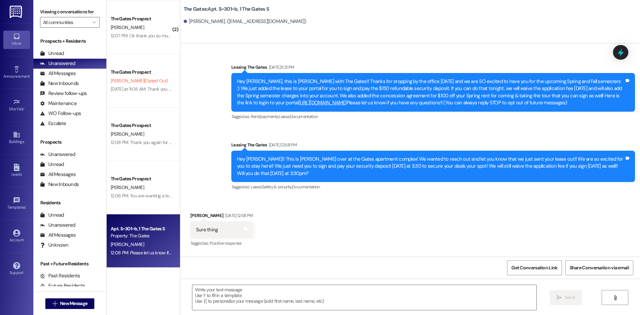
scroll to position [12441, 0]
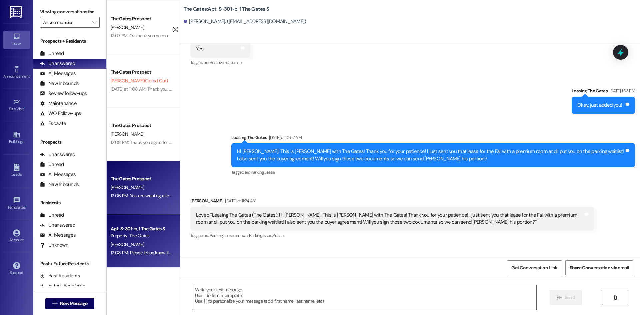
click at [154, 190] on div "M. Metters" at bounding box center [141, 187] width 63 height 8
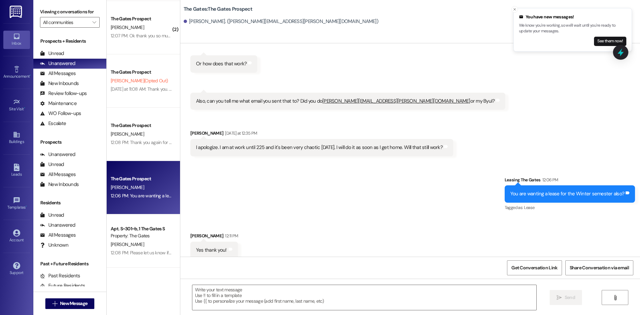
scroll to position [133, 0]
click at [262, 291] on textarea at bounding box center [364, 297] width 344 height 25
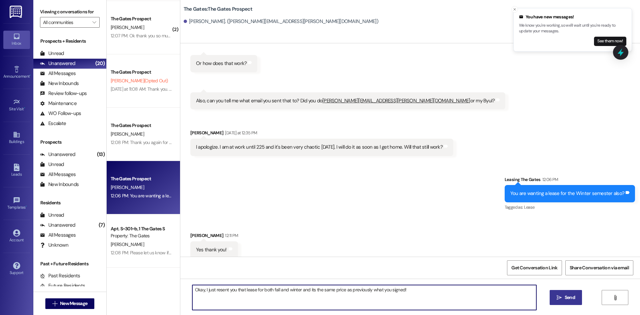
type textarea "Okay, I just resent you that lease for both fall and winter and its the same pr…"
click at [565, 302] on button " Send" at bounding box center [566, 297] width 32 height 15
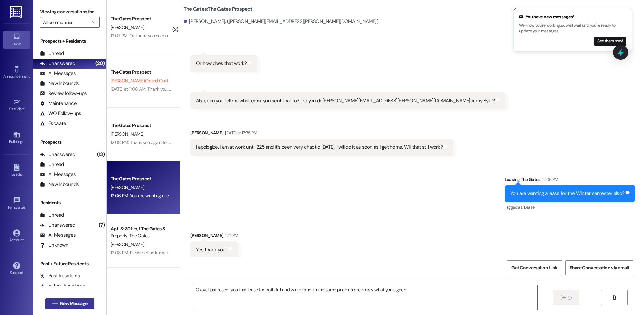
click at [66, 303] on span "New Message" at bounding box center [73, 303] width 27 height 7
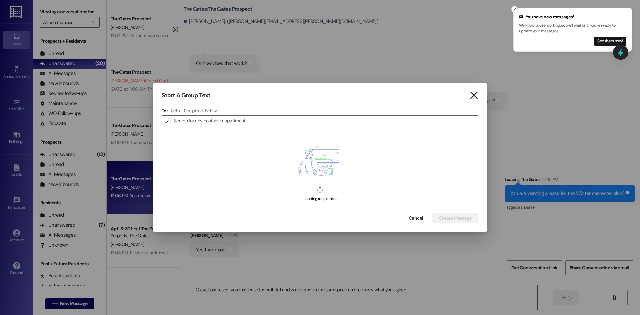
click at [474, 93] on icon "" at bounding box center [473, 95] width 9 height 7
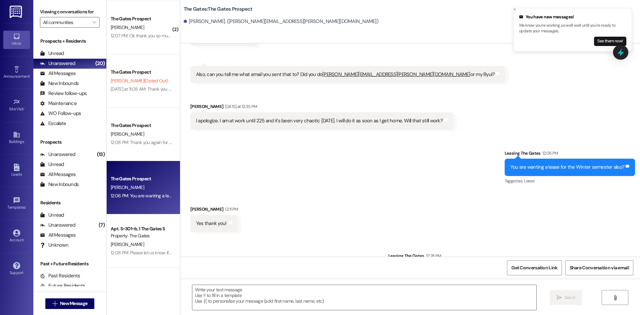
scroll to position [179, 0]
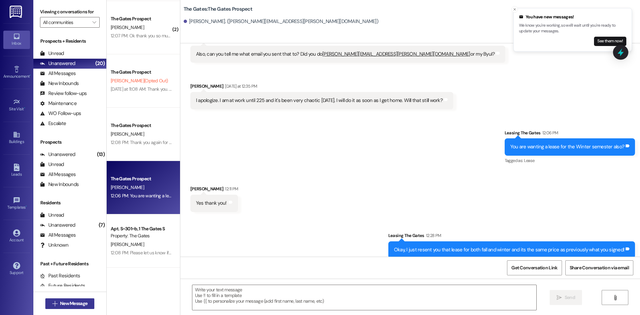
click at [71, 304] on span "New Message" at bounding box center [73, 303] width 27 height 7
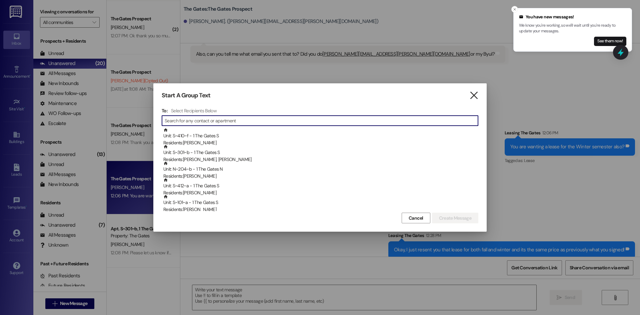
click at [471, 98] on icon "" at bounding box center [473, 95] width 9 height 7
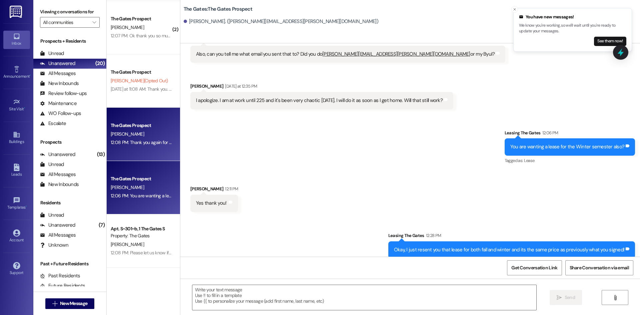
click at [129, 149] on div "The Gates Prospect A. Thornock 12:08 PM: Thank you again for calling so we can …" at bounding box center [143, 134] width 73 height 53
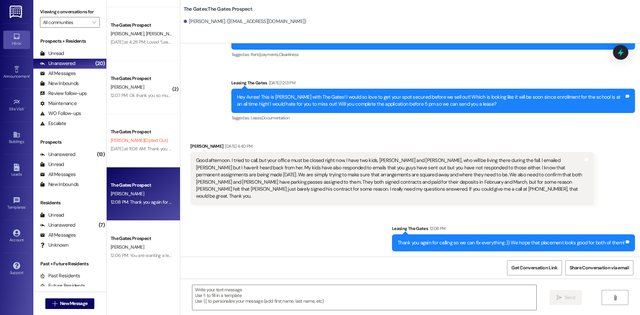
scroll to position [466, 0]
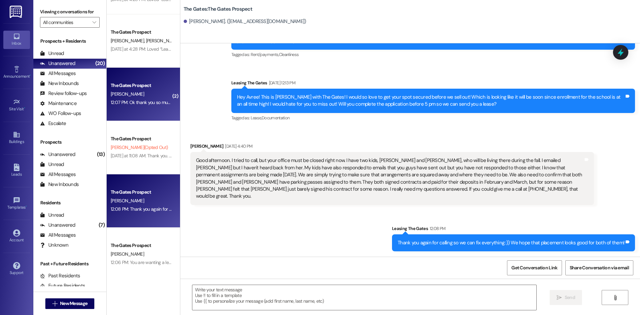
click at [135, 107] on div "The Gates Prospect C. Bostwick 12:07 PM: Ok thank you so much! She's very intro…" at bounding box center [143, 94] width 73 height 53
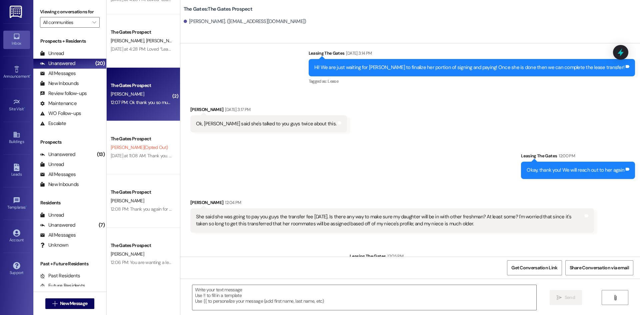
scroll to position [248, 0]
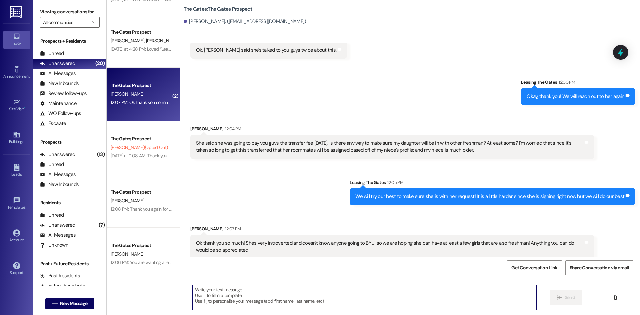
click at [247, 291] on textarea at bounding box center [364, 297] width 344 height 25
type textarea "Of course, we will try our best :))"
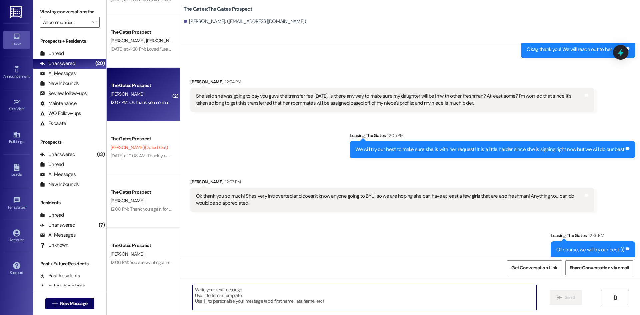
click at [73, 310] on div " New Message" at bounding box center [69, 303] width 49 height 17
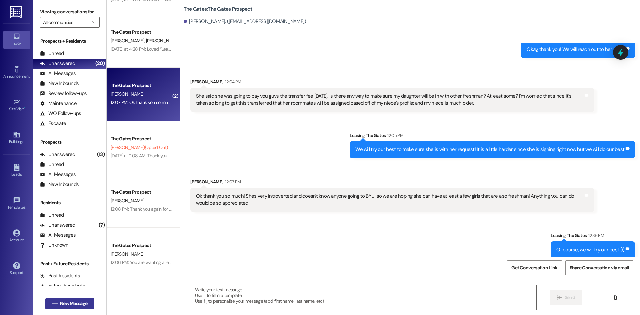
click at [78, 305] on span "New Message" at bounding box center [73, 303] width 27 height 7
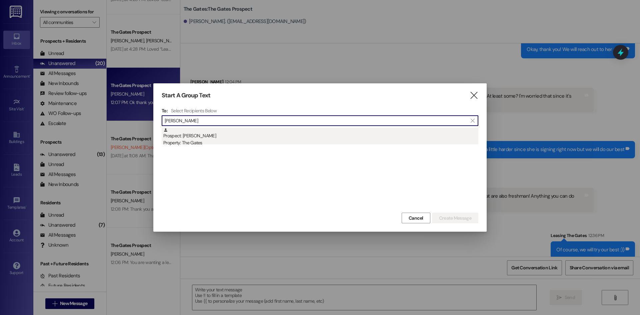
type input "jett"
click at [294, 139] on div "Property: The Gates" at bounding box center [320, 142] width 315 height 7
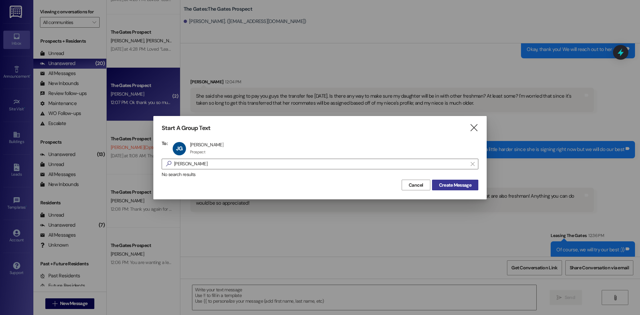
click at [460, 184] on span "Create Message" at bounding box center [455, 185] width 32 height 7
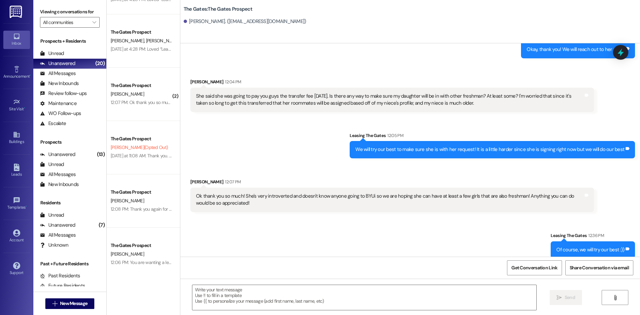
click at [465, 188] on div "Ok thank you so much! She's very introverted and doesn't know anyone going to B…" at bounding box center [392, 200] width 404 height 24
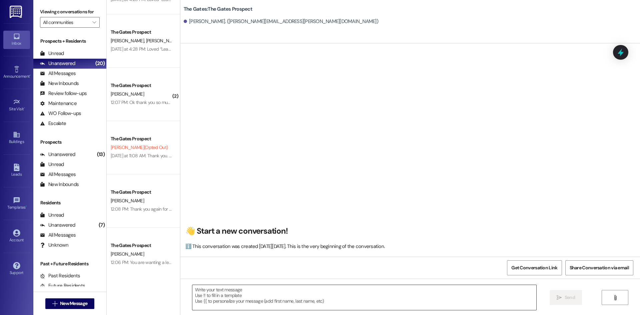
scroll to position [0, 0]
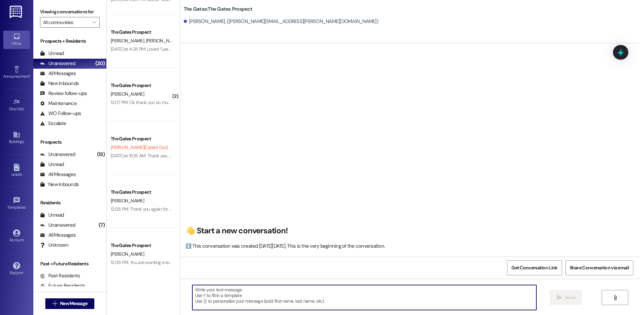
click at [245, 298] on textarea at bounding box center [364, 297] width 344 height 25
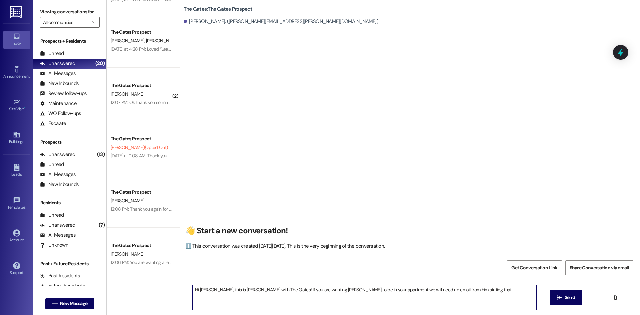
type textarea "Hi Jett, this is Kari with The Gates! If you are wanting emilio to be in your a…"
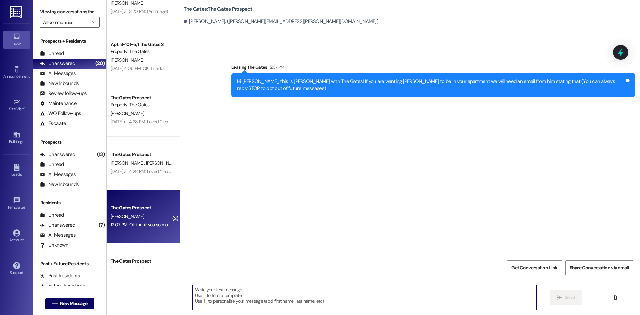
scroll to position [399, 0]
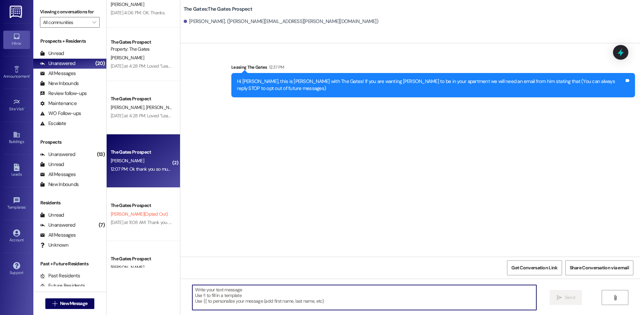
click at [128, 157] on div "[PERSON_NAME]" at bounding box center [141, 161] width 63 height 8
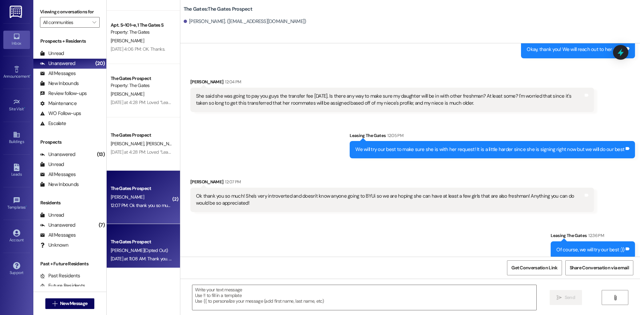
scroll to position [299, 0]
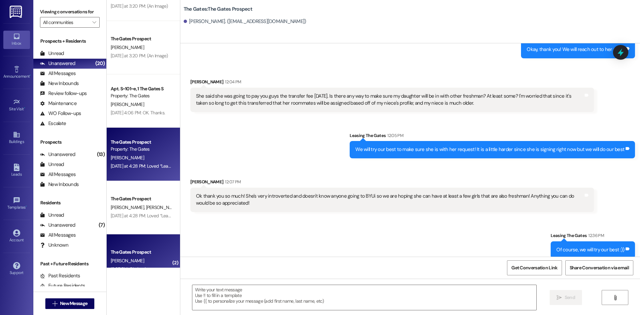
click at [119, 166] on div "Yesterday at 4:28 PM: Loved “Leasing The Gates (The Gates): HI Guys! This is Th…" at bounding box center [530, 166] width 839 height 6
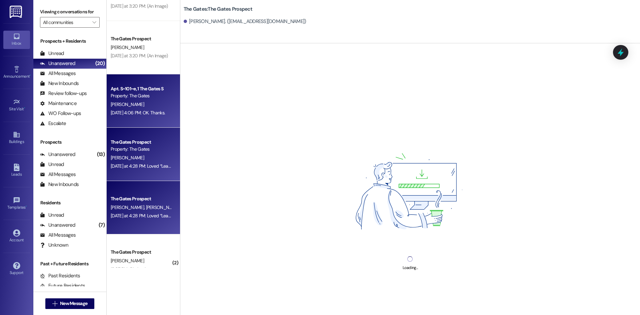
click at [136, 110] on div "Aug 21, 2025 at 4:06 PM: OK. Thanks. Aug 21, 2025 at 4:06 PM: OK. Thanks." at bounding box center [138, 113] width 54 height 6
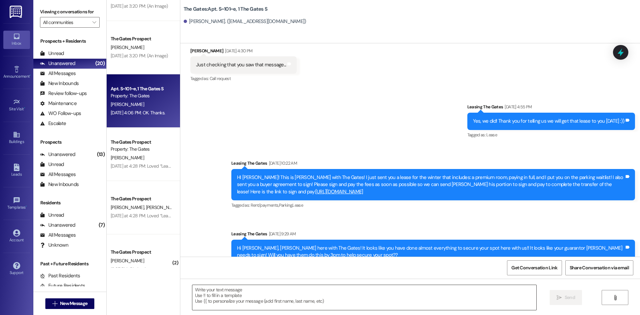
scroll to position [6319, 0]
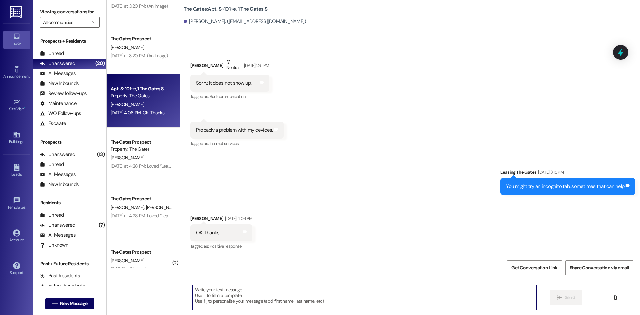
click at [223, 294] on textarea at bounding box center [364, 297] width 344 height 25
type textarea "Of course, please let us know if you need anything else!"
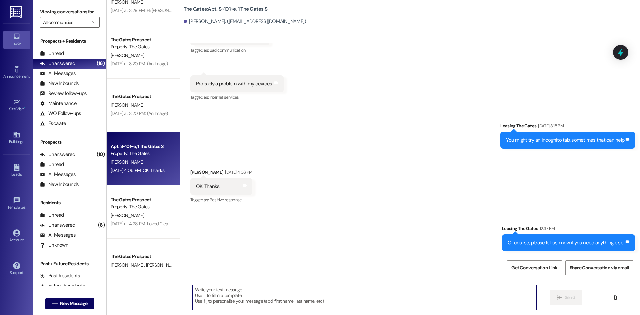
scroll to position [232, 0]
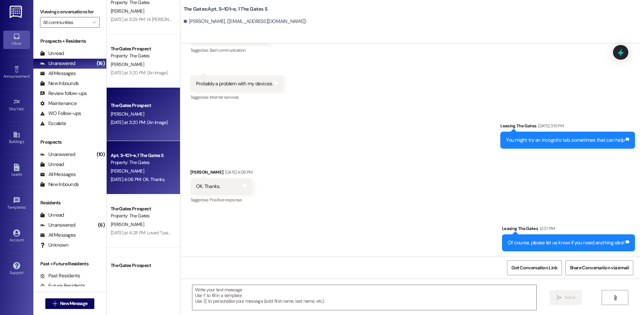
click at [131, 110] on div "Apt. N~602~c, 1 The Gates N Property: The Gates E. Albrecht Yesterday at 5:17 P…" at bounding box center [143, 134] width 73 height 268
click at [153, 113] on div "[PERSON_NAME]" at bounding box center [141, 114] width 63 height 8
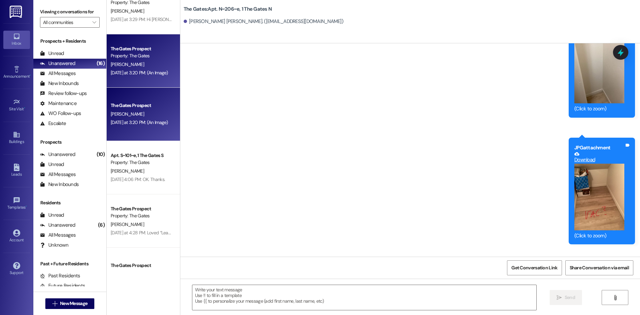
scroll to position [16282, 0]
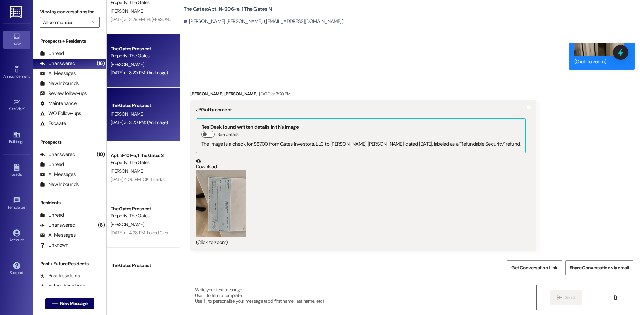
click at [229, 186] on button "Zoom image" at bounding box center [221, 203] width 50 height 67
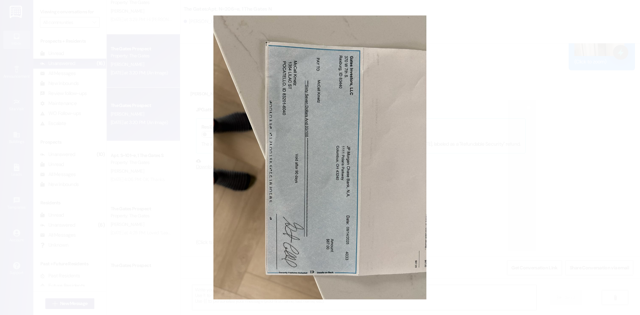
click at [481, 158] on button "Unzoom image" at bounding box center [320, 157] width 640 height 315
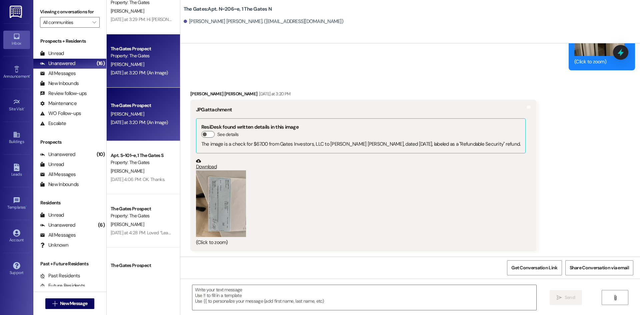
click at [200, 166] on link "Download" at bounding box center [361, 164] width 330 height 12
click at [254, 297] on textarea at bounding box center [364, 297] width 344 height 25
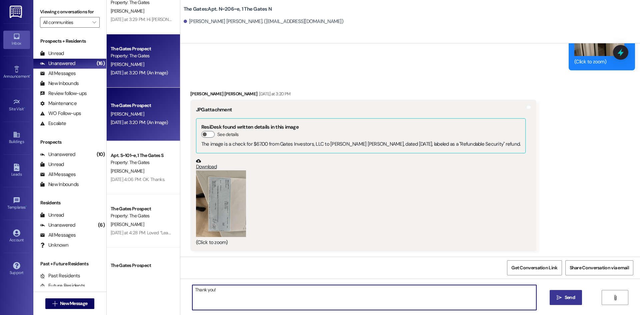
type textarea "Thank you!"
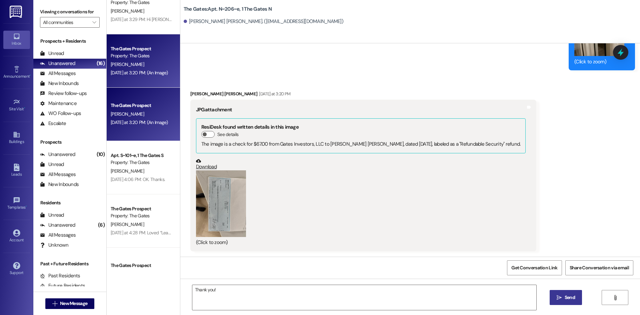
click at [554, 294] on button " Send" at bounding box center [566, 297] width 32 height 15
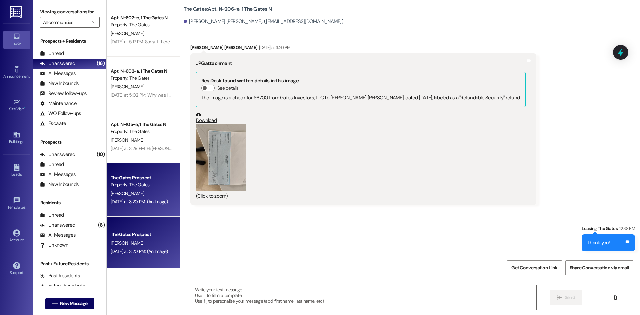
scroll to position [99, 0]
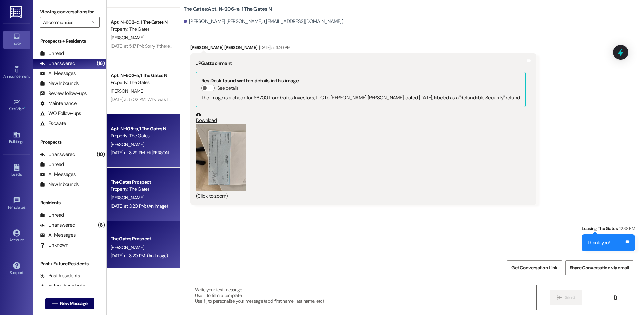
click at [129, 154] on div "Yesterday at 3:29 PM: Hi Anastasia, my mother received a mail the other day bec…" at bounding box center [294, 153] width 366 height 6
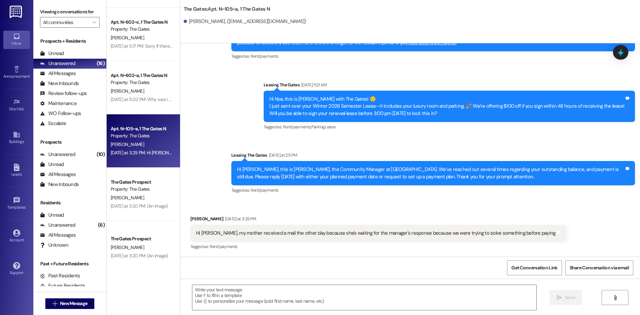
scroll to position [5516, 0]
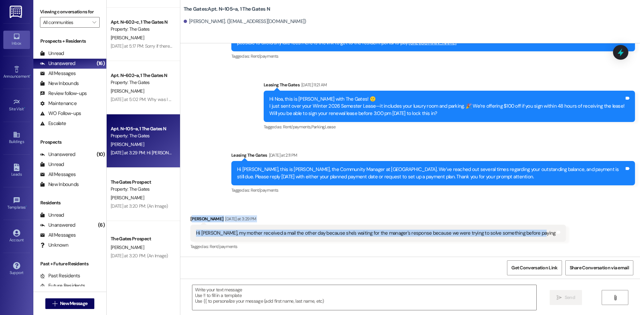
drag, startPoint x: 526, startPoint y: 236, endPoint x: 187, endPoint y: 220, distance: 339.7
click at [190, 220] on div "Noa Peltzer Yesterday at 3:29 PM Hi Anastasia, my mother received a mail the ot…" at bounding box center [378, 233] width 376 height 36
click at [190, 223] on div "Noa Peltzer Yesterday at 3:29 PM" at bounding box center [378, 219] width 376 height 9
drag, startPoint x: 185, startPoint y: 219, endPoint x: 528, endPoint y: 238, distance: 343.6
click at [528, 238] on div "Received via SMS Noa Peltzer Yesterday at 3:29 PM Hi Anastasia, my mother recei…" at bounding box center [378, 233] width 386 height 46
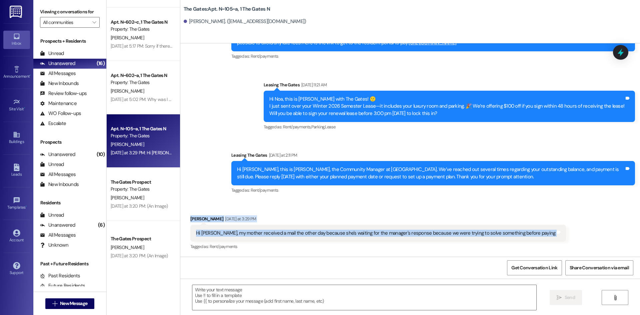
copy div "Noa Peltzer Yesterday at 3:29 PM Hi Anastasia, my mother received a mail the ot…"
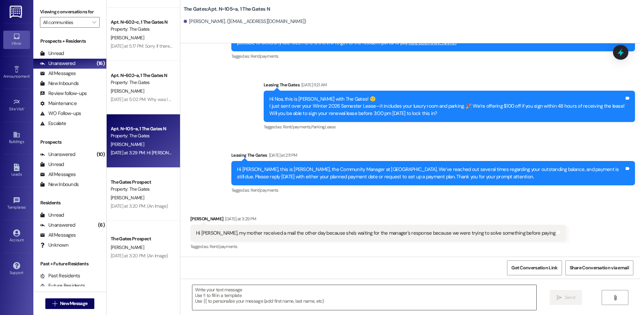
click at [255, 297] on textarea at bounding box center [364, 297] width 344 height 25
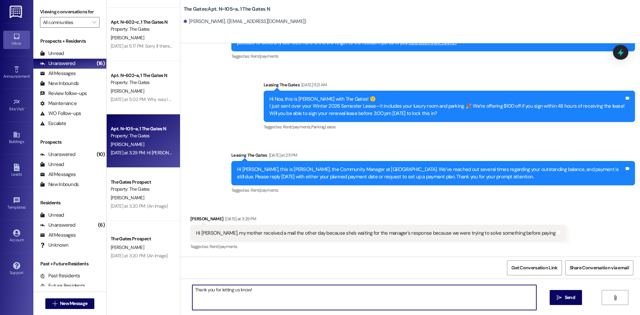
type textarea "Thank you for letting us know!"
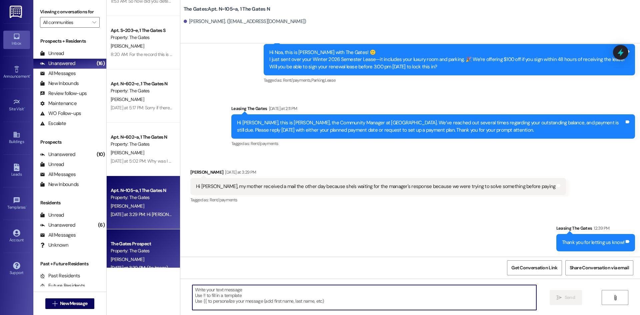
scroll to position [32, 0]
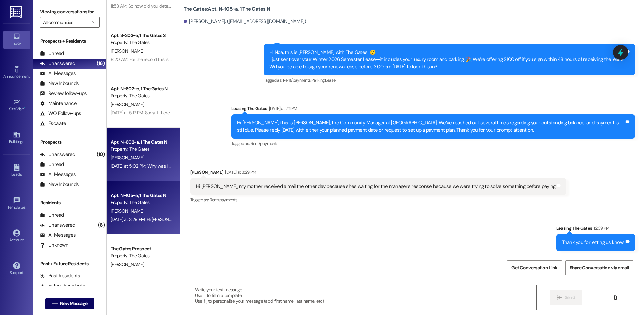
click at [142, 149] on div "Property: The Gates" at bounding box center [142, 149] width 62 height 7
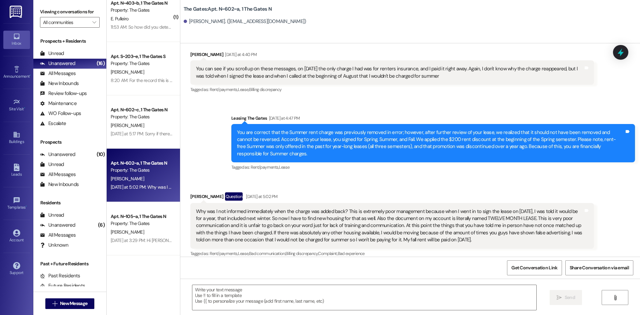
scroll to position [0, 0]
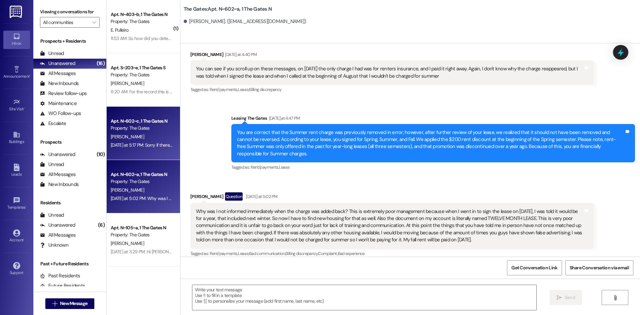
click at [118, 134] on span "[PERSON_NAME]" at bounding box center [127, 137] width 33 height 6
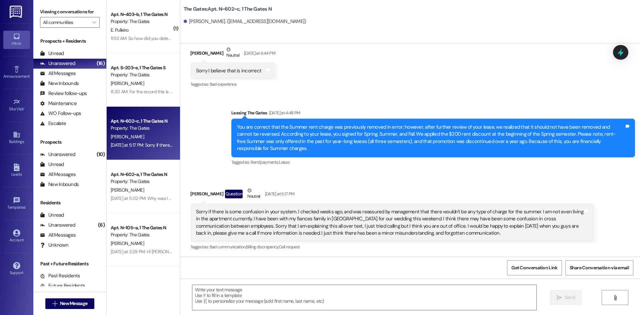
scroll to position [1875, 0]
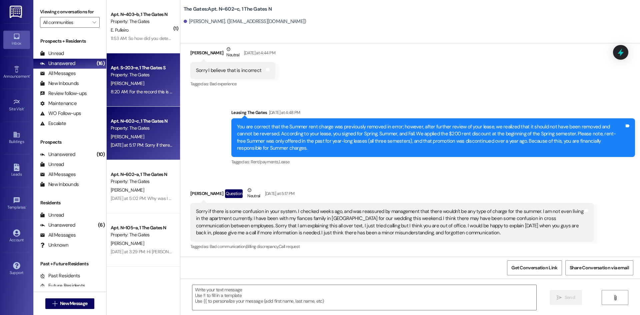
click at [149, 91] on div "8:20 AM: For the record this is going on to be the third time I'm asking for pr…" at bounding box center [245, 92] width 268 height 6
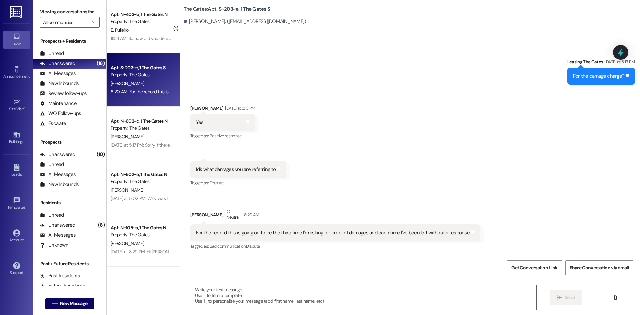
scroll to position [34146, 0]
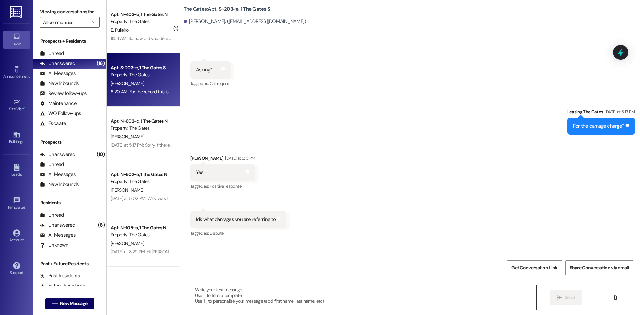
click at [217, 293] on textarea at bounding box center [364, 297] width 344 height 25
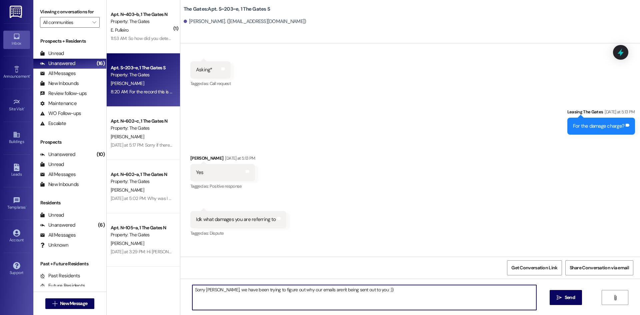
click at [378, 291] on textarea "Sorry Patrick, we have been trying to figure out why our emails aren't being se…" at bounding box center [364, 297] width 344 height 25
click at [478, 289] on textarea "Sorry Patrick, we have been trying to figure out why our emails aren't being se…" at bounding box center [364, 297] width 344 height 25
type textarea "Sorry Patrick, we have been trying to figure out why our emails aren't being se…"
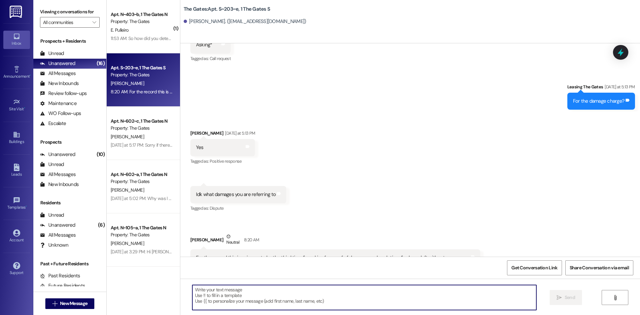
scroll to position [34192, 0]
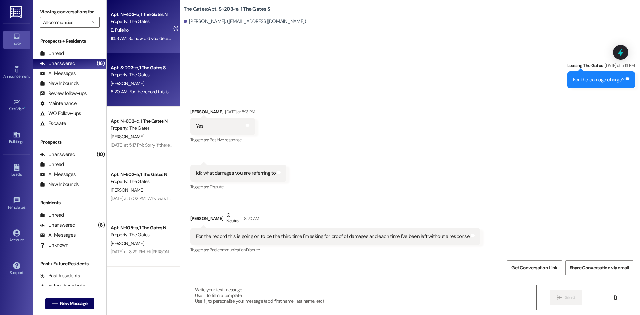
click at [143, 34] on div "11:53 AM: So how did you determine who was responsible for the damages? I never…" at bounding box center [141, 38] width 63 height 8
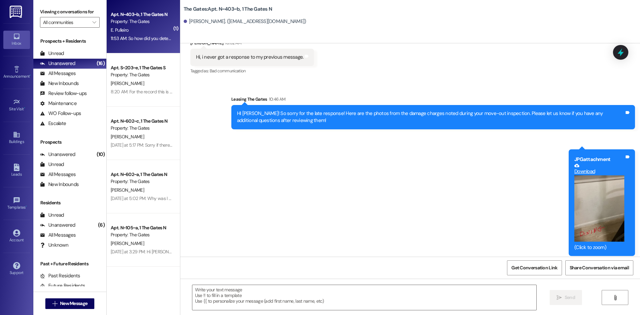
scroll to position [16572, 0]
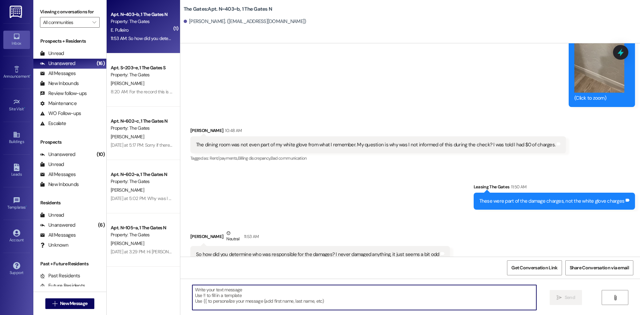
click at [314, 297] on textarea at bounding box center [364, 297] width 344 height 25
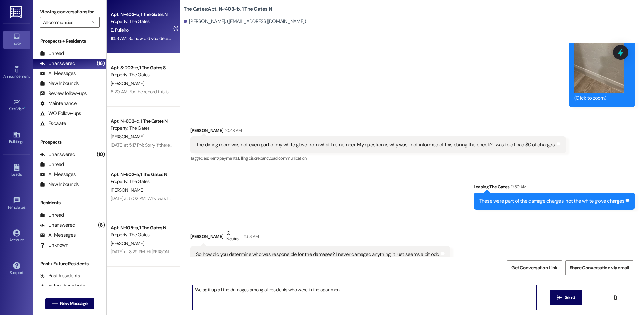
type textarea "We split up all the damages among all residents who were in the apartment."
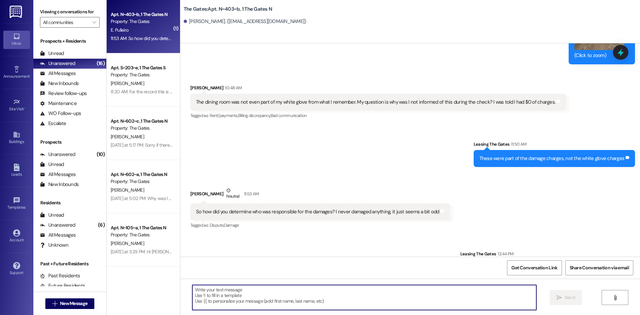
scroll to position [16618, 0]
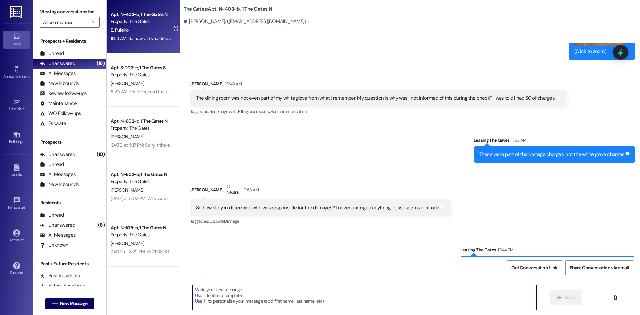
drag, startPoint x: 234, startPoint y: 299, endPoint x: 235, endPoint y: 294, distance: 5.1
click at [234, 298] on textarea at bounding box center [364, 297] width 344 height 25
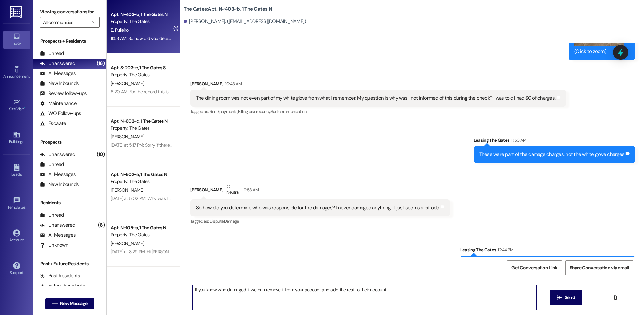
type textarea "If you know who damaged it we can remove it from your account and add the rest …"
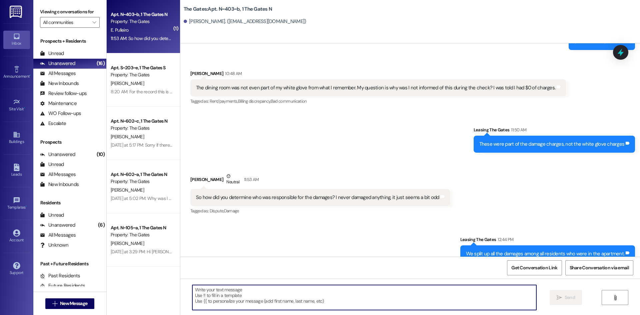
scroll to position [16665, 0]
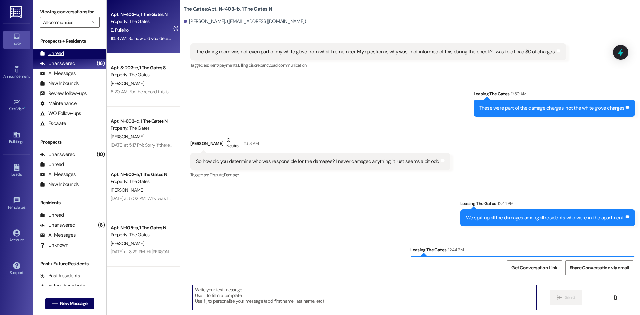
click at [74, 52] on div "Unread (0)" at bounding box center [69, 54] width 73 height 10
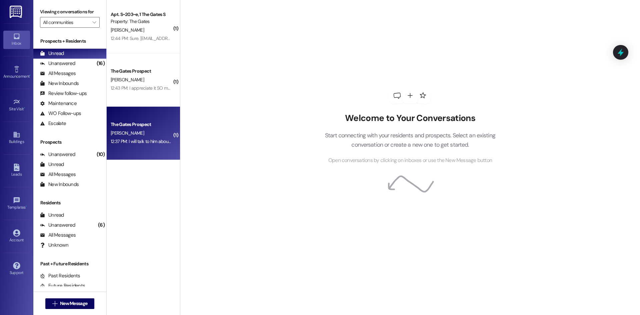
click at [120, 122] on div "The Gates Prospect" at bounding box center [142, 124] width 62 height 7
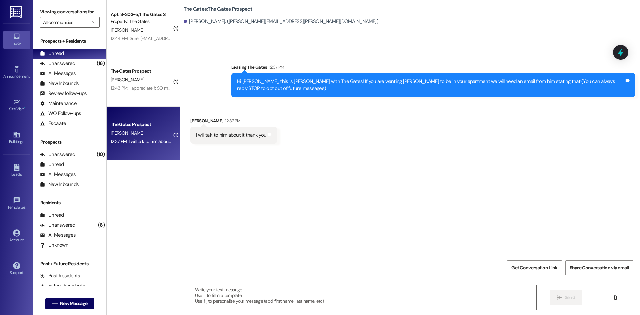
scroll to position [0, 0]
click at [227, 298] on textarea at bounding box center [364, 297] width 344 height 25
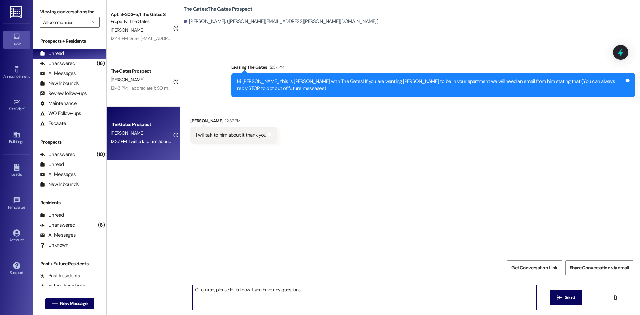
type textarea "Of course, please let is know if you have any questions!"
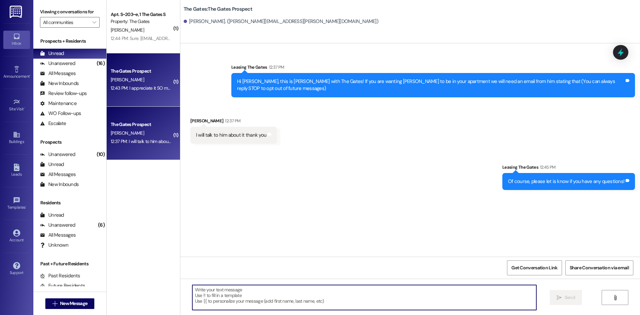
click at [129, 94] on div "The Gates Prospect C. Bostwick 12:43 PM: I appreciate it SO much! 12:43 PM: I a…" at bounding box center [143, 79] width 73 height 53
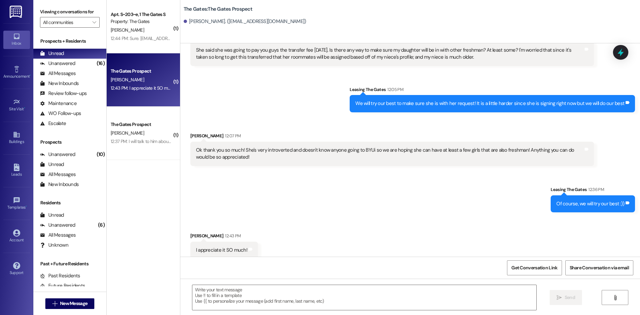
scroll to position [342, 0]
click at [227, 292] on textarea at bounding box center [364, 297] width 344 height 25
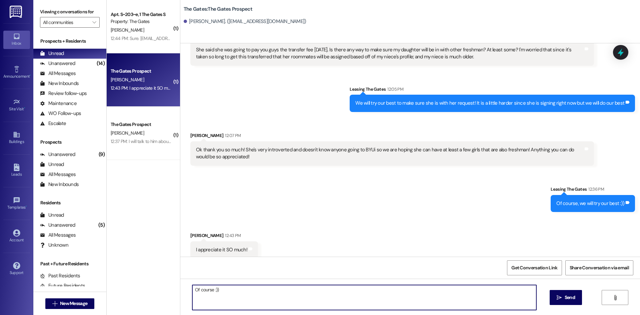
type textarea "Of course :))"
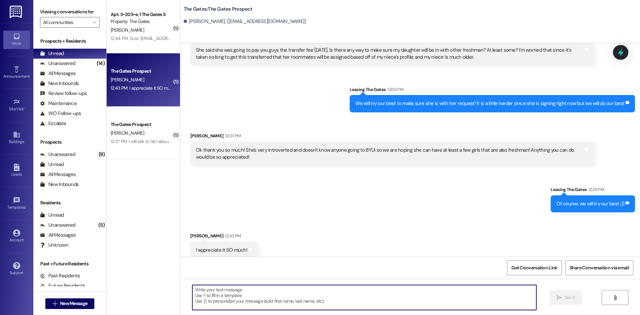
scroll to position [388, 0]
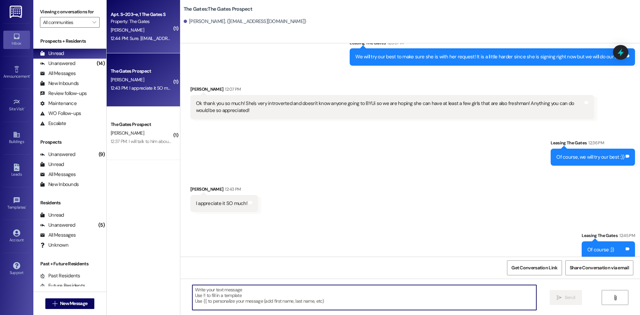
click at [134, 25] on div "Apt. S~203~e, 1 The Gates S Property: The Gates" at bounding box center [141, 18] width 63 height 16
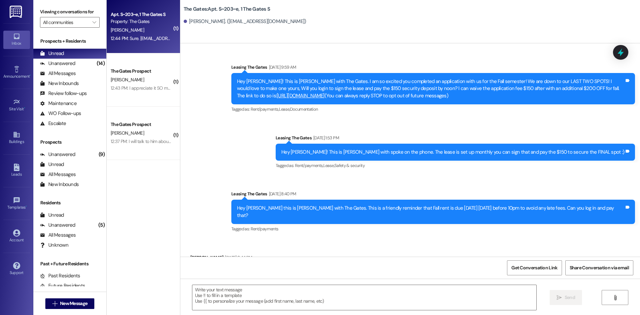
scroll to position [34248, 0]
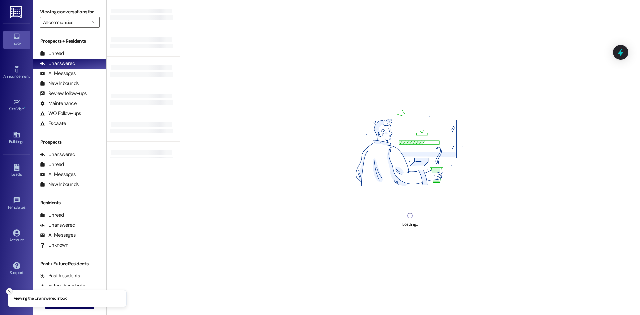
click at [9, 291] on line "Close toast" at bounding box center [9, 291] width 2 height 2
click at [52, 305] on icon "" at bounding box center [54, 303] width 5 height 5
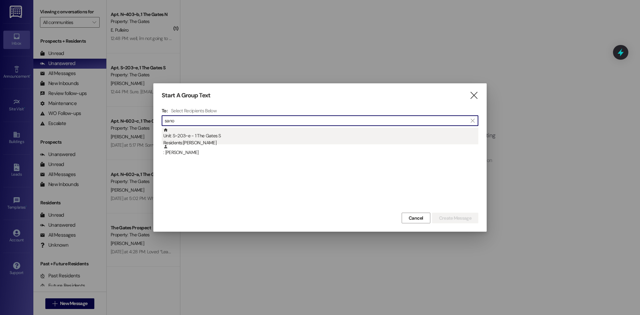
type input "sano"
click at [196, 138] on div "Unit: S~203~e - 1 The Gates S Residents: Patrick Sano" at bounding box center [320, 137] width 315 height 19
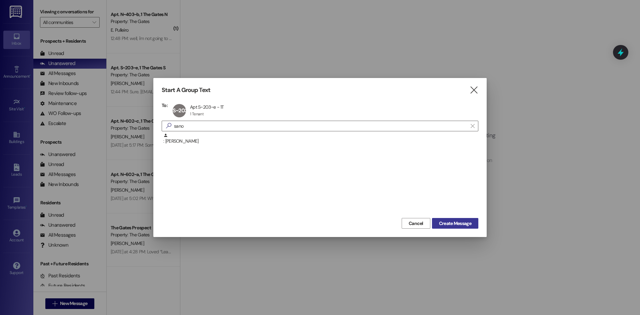
click at [462, 222] on span "Create Message" at bounding box center [455, 223] width 32 height 7
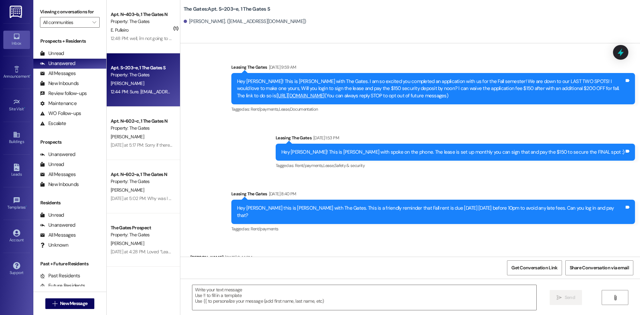
scroll to position [34249, 0]
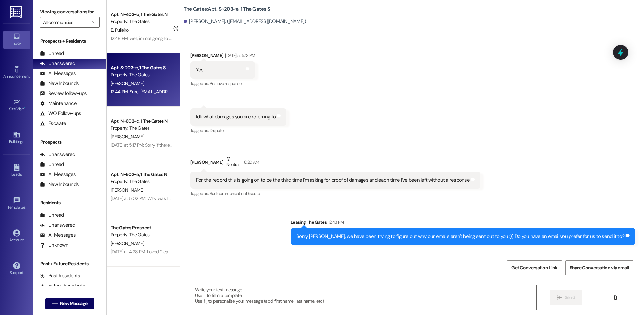
drag, startPoint x: 201, startPoint y: 233, endPoint x: 258, endPoint y: 233, distance: 56.7
click at [258, 279] on div "Sure. Mrpatricksano@gmail.com" at bounding box center [239, 282] width 86 height 7
copy div "Mrpatricksano@gmail.com"
click at [243, 297] on textarea at bounding box center [364, 297] width 344 height 25
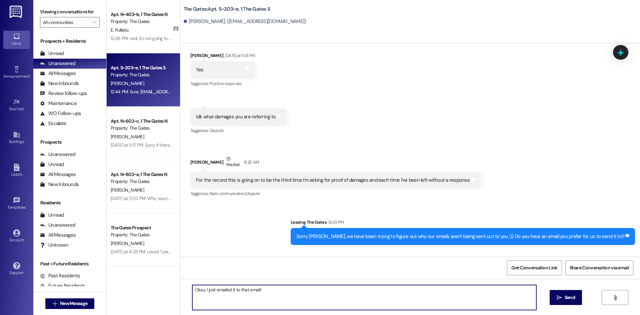
type textarea "Okay, I just emailed it to that email!"
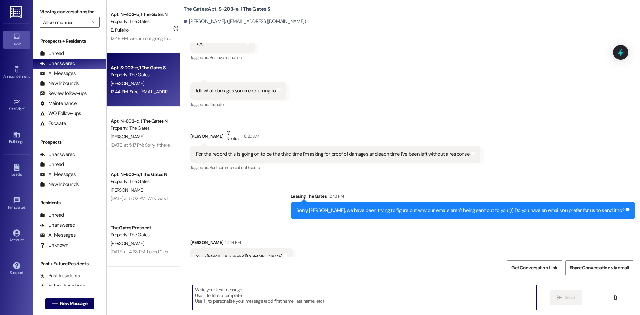
scroll to position [34295, 0]
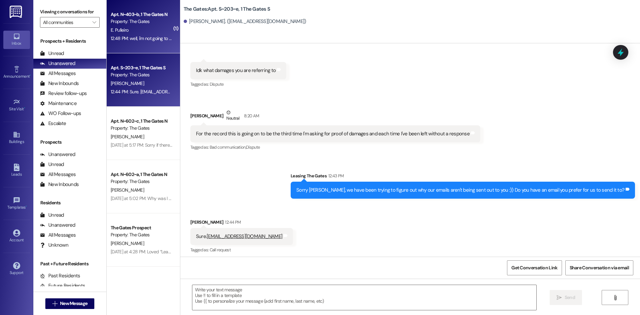
click at [131, 38] on div "12:48 PM: well, i'm not going to throw anyone under the bus. but it just seems …" at bounding box center [284, 38] width 347 height 6
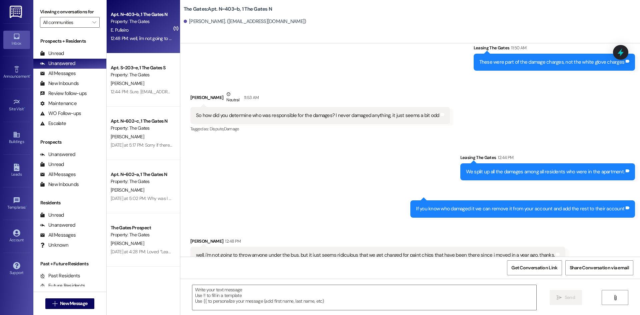
scroll to position [16712, 0]
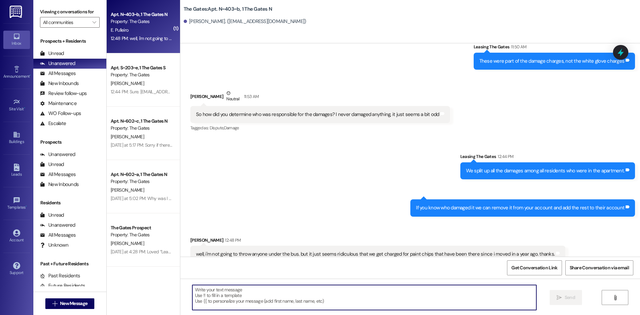
click at [335, 306] on textarea at bounding box center [364, 297] width 344 height 25
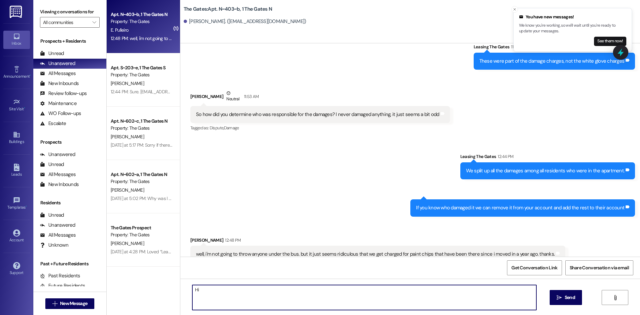
type textarea "H"
type textarea "T"
type textarea "I totally get the frustration that you are coming from and we really want to he…"
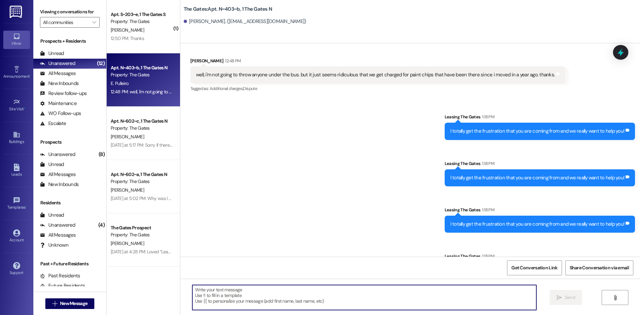
scroll to position [16897, 0]
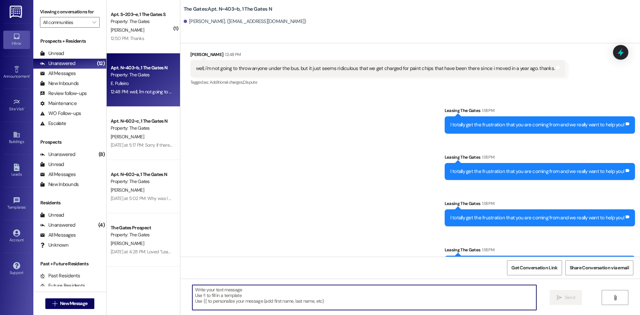
click at [224, 293] on textarea at bounding box center [364, 297] width 344 height 25
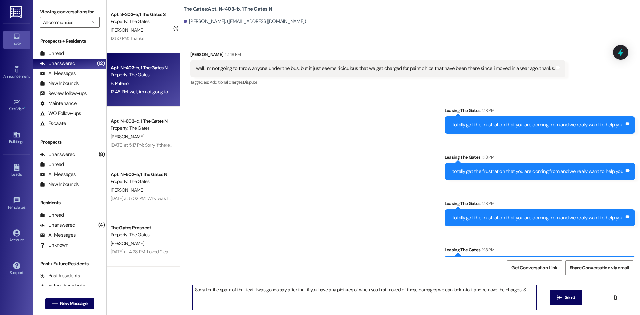
type textarea "Sorry for the spam of that text, I was gonna say after that if you have any pic…"
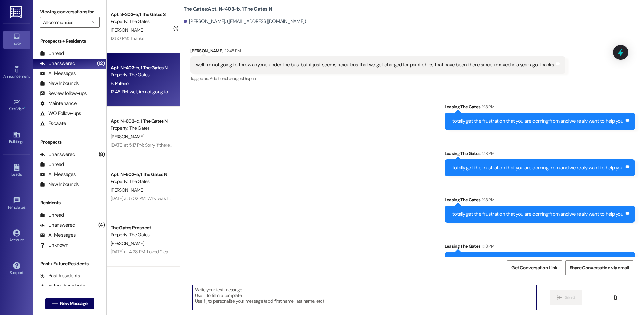
scroll to position [16944, 0]
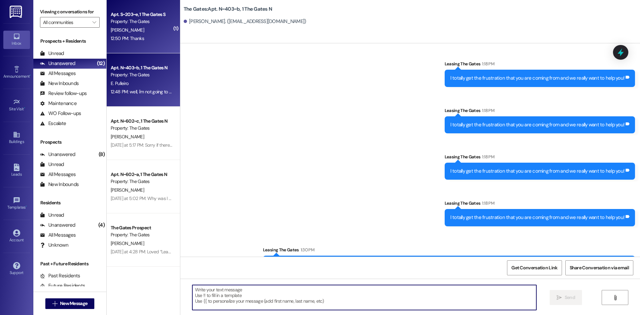
click at [132, 24] on div "Property: The Gates" at bounding box center [142, 21] width 62 height 7
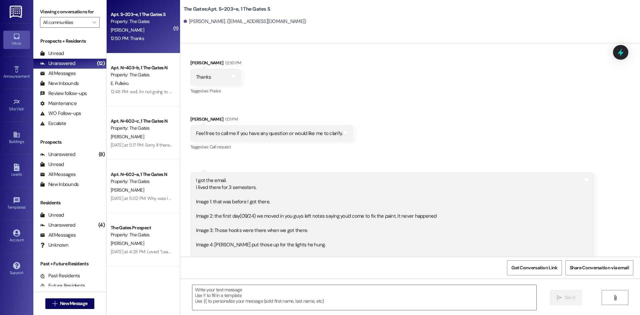
scroll to position [34591, 0]
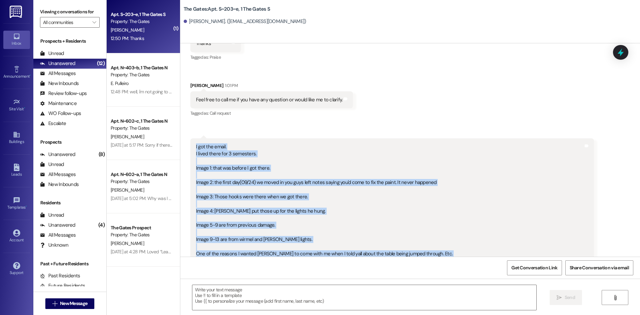
drag, startPoint x: 269, startPoint y: 223, endPoint x: 190, endPoint y: 98, distance: 147.6
click at [195, 143] on div "I got the email. I lived there for 3 semesters. Image 1: that was before I got …" at bounding box center [389, 211] width 389 height 136
copy div "I got the email. I lived there for 3 semesters. Image 1: that was before I got …"
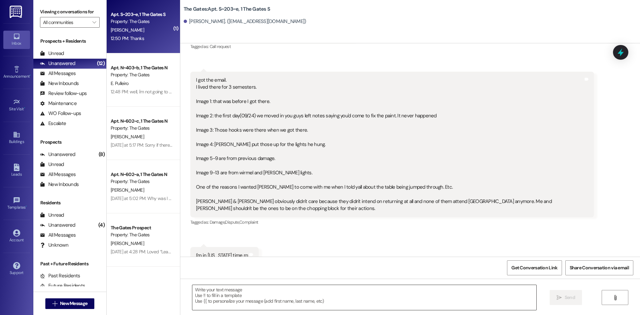
click at [218, 304] on textarea at bounding box center [364, 297] width 344 height 25
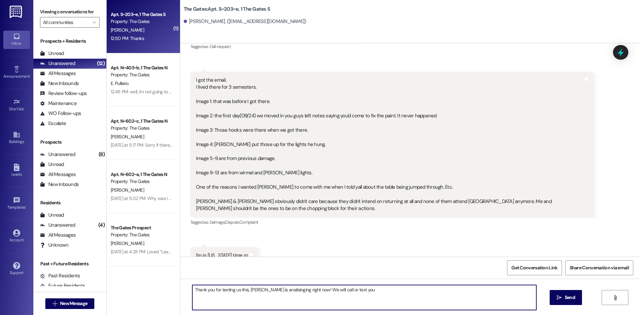
drag, startPoint x: 364, startPoint y: 288, endPoint x: 183, endPoint y: 289, distance: 181.0
click at [183, 289] on div "Thank you for texting us this, anastaia is analisinging right now! We will call…" at bounding box center [410, 304] width 460 height 50
click at [476, 290] on textarea "We are removing those charges right now, and you will be getting a second check…" at bounding box center [364, 297] width 344 height 25
drag, startPoint x: 346, startPoint y: 290, endPoint x: 269, endPoint y: 294, distance: 77.1
click at [269, 294] on textarea "We are removing those charges right now, and you will be getting a second check…" at bounding box center [364, 297] width 344 height 25
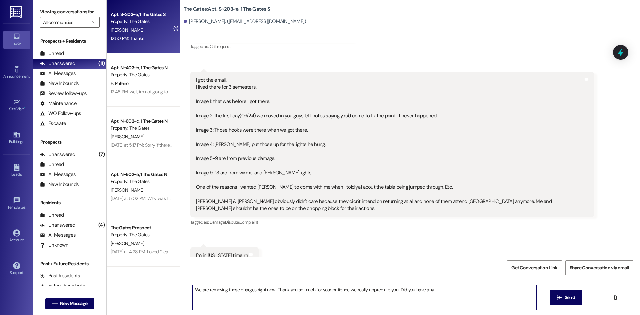
click at [461, 296] on textarea "We are removing those charges right now! Thank you so much for your patience we…" at bounding box center [364, 297] width 344 height 25
type textarea "We are removing those charges right now! Thank you so much for your patience we…"
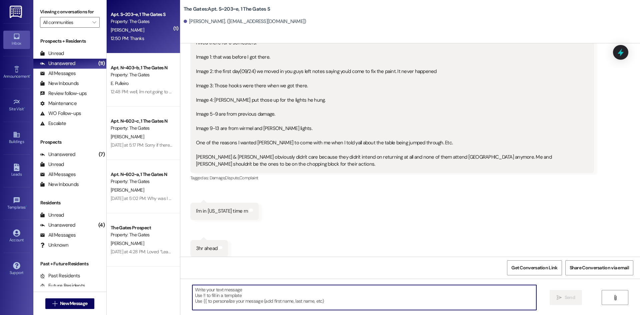
scroll to position [34704, 0]
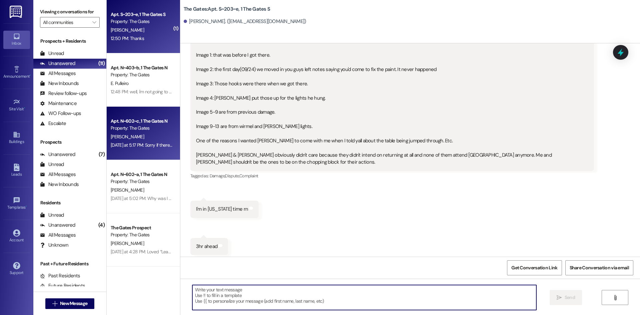
click at [144, 137] on div "[PERSON_NAME]" at bounding box center [141, 137] width 63 height 8
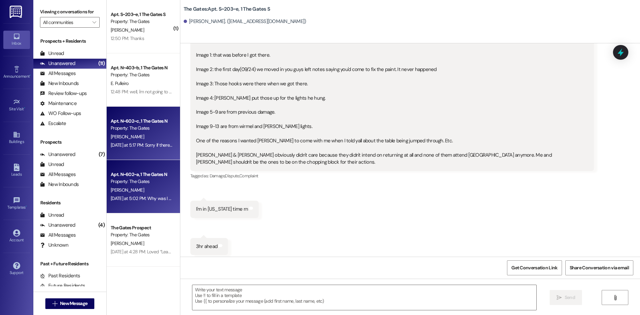
click at [149, 173] on div "Apt. N~602~a, 1 The Gates N" at bounding box center [142, 174] width 62 height 7
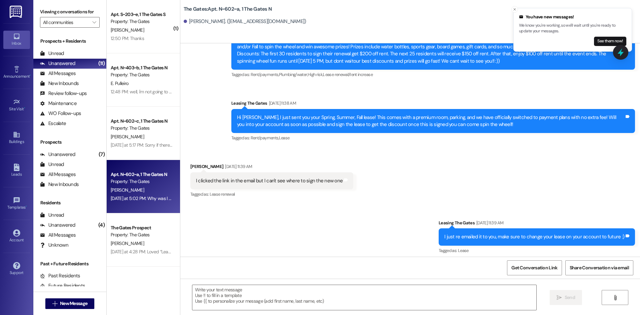
scroll to position [4757, 0]
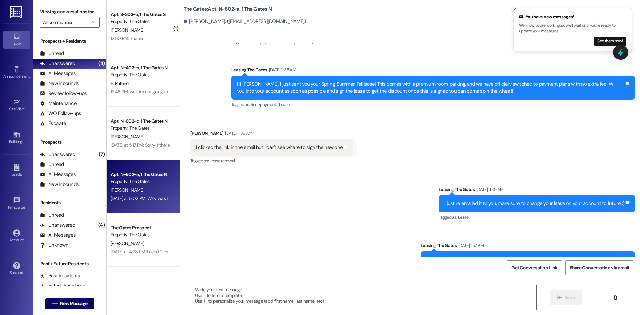
click at [515, 10] on icon "Close toast" at bounding box center [515, 9] width 4 height 4
click at [294, 139] on div "I clicked the link in the email but I can't see where to sign the new one Tags …" at bounding box center [271, 147] width 163 height 17
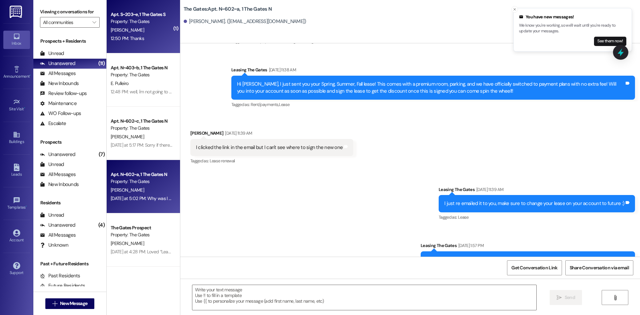
click at [131, 35] on div "12:50 PM: Thanks 12:50 PM: Thanks" at bounding box center [127, 38] width 33 height 6
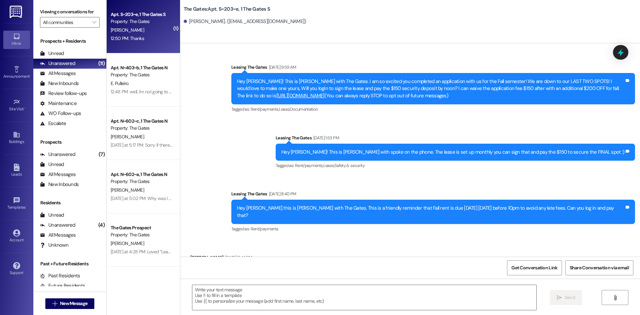
scroll to position [34767, 0]
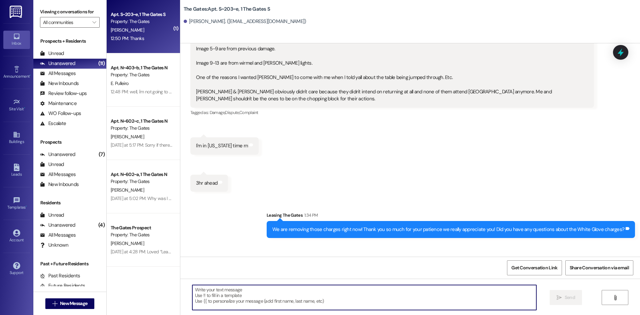
click at [297, 294] on textarea at bounding box center [364, 297] width 344 height 25
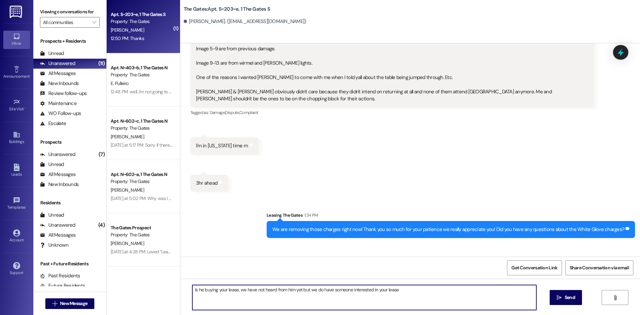
type textarea "Is he buying your lease, we have not heard from him yet but we do have someone …"
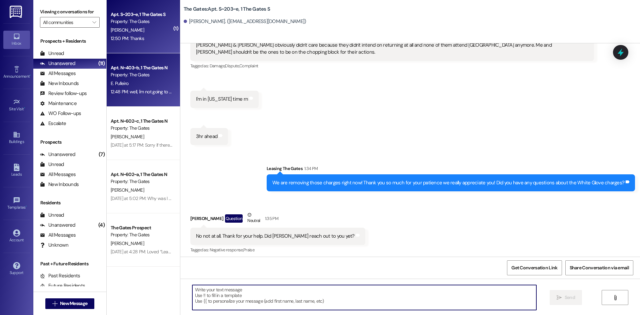
scroll to position [106, 0]
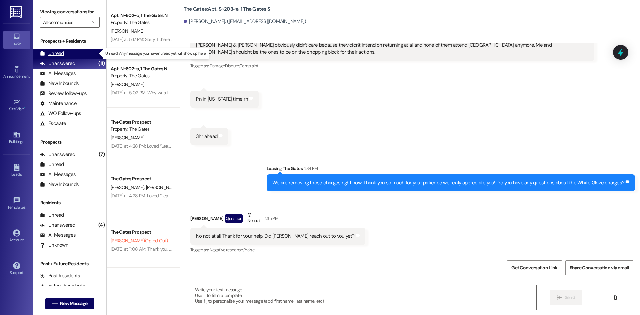
click at [77, 49] on div "Unread (0)" at bounding box center [69, 54] width 73 height 10
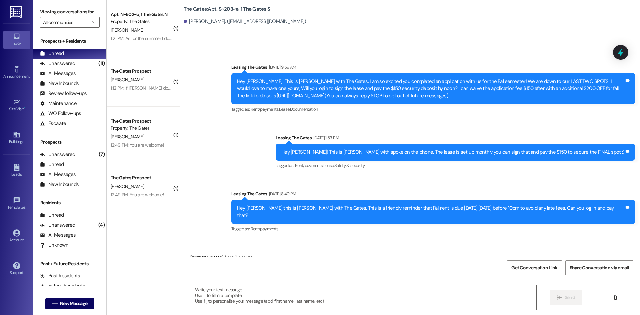
scroll to position [34767, 0]
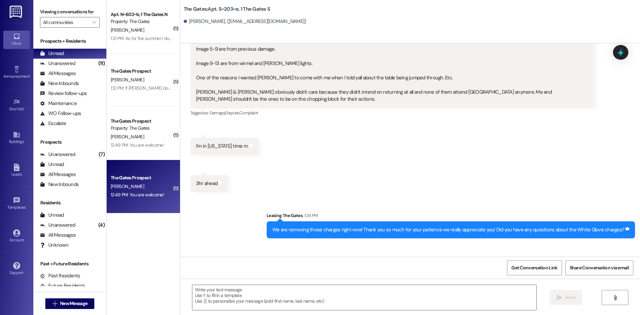
click at [143, 177] on div "The Gates Prospect" at bounding box center [142, 177] width 62 height 7
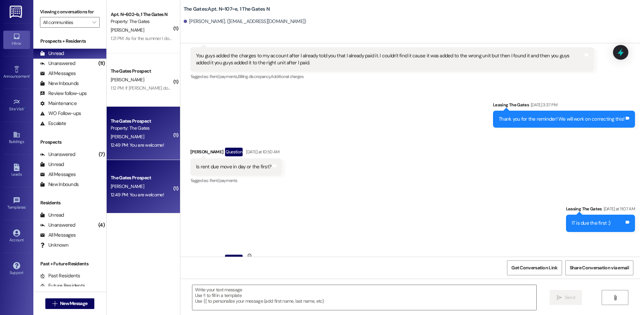
scroll to position [8754, 0]
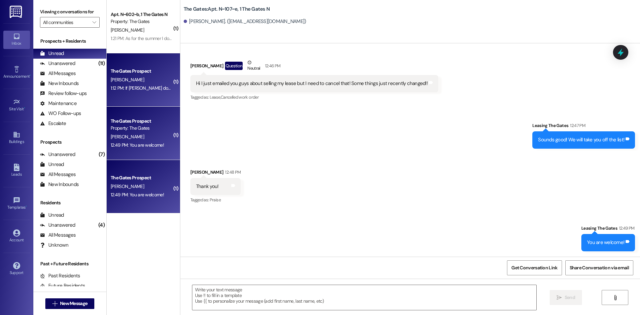
click at [144, 88] on div "1:12 PM: If Olivia doesn't pay the transfer fee today can you let me know? I ca…" at bounding box center [214, 88] width 207 height 6
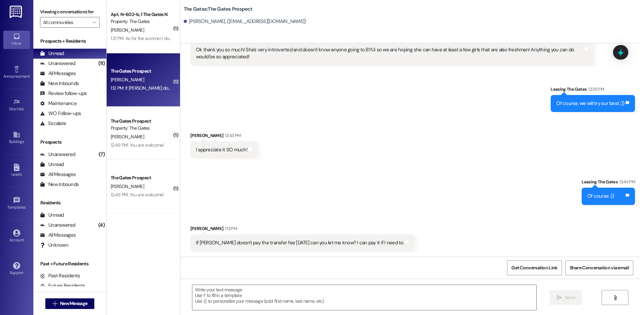
scroll to position [435, 0]
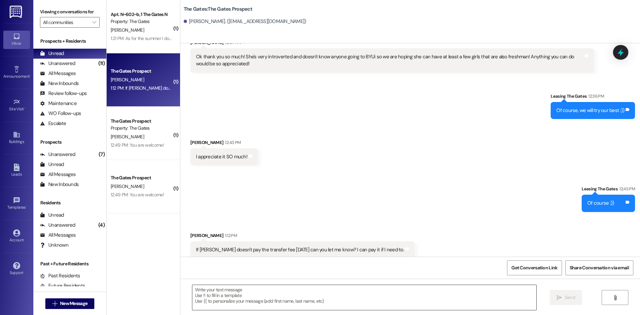
click at [334, 292] on textarea at bounding box center [364, 297] width 344 height 25
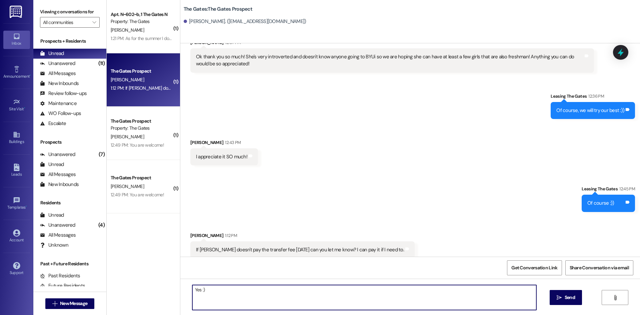
type textarea "Yes :)"
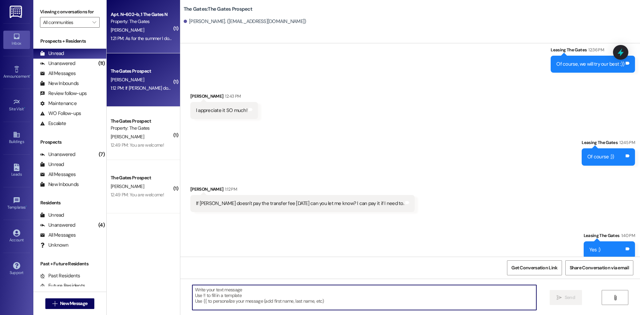
click at [171, 46] on div "Apt. N~602~b, 1 The Gates N Property: The Gates B. Mather 1:21 PM: As for the s…" at bounding box center [143, 26] width 73 height 53
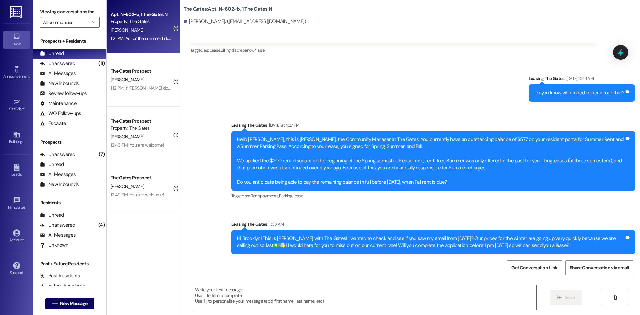
scroll to position [10772, 0]
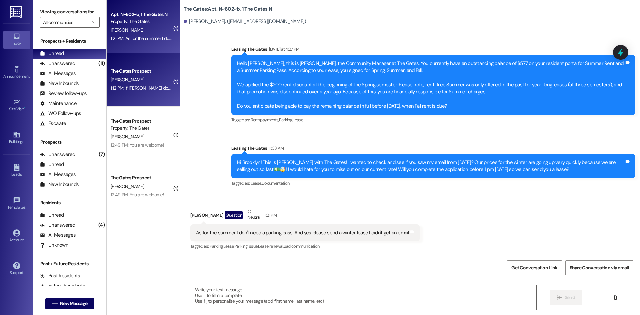
click at [152, 84] on div "1:12 PM: If Olivia doesn't pay the transfer fee today can you let me know? I ca…" at bounding box center [141, 88] width 63 height 8
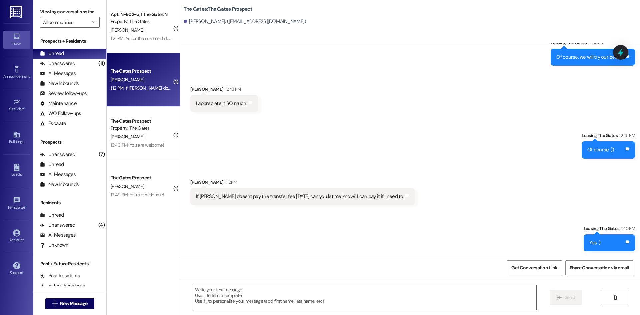
scroll to position [481, 0]
